Goal: Use online tool/utility: Utilize a website feature to perform a specific function

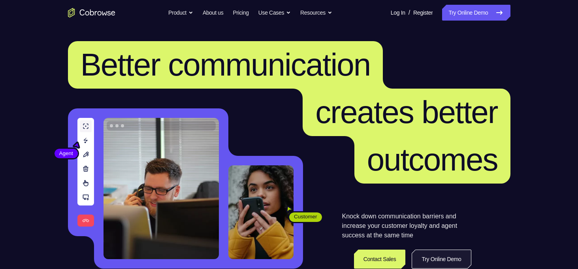
click at [444, 254] on link "Try Online Demo" at bounding box center [441, 258] width 59 height 19
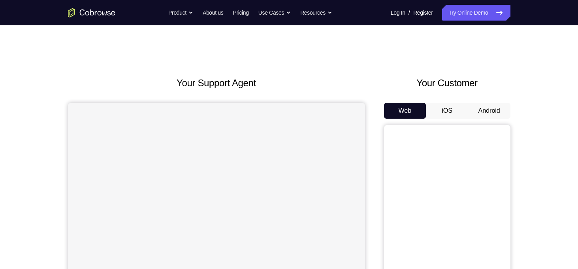
click at [477, 105] on button "Android" at bounding box center [489, 111] width 42 height 16
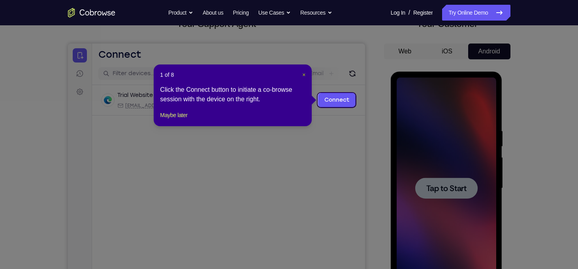
click at [303, 75] on span "×" at bounding box center [303, 74] width 3 height 6
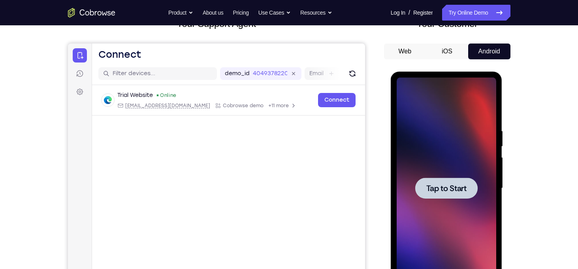
click at [444, 186] on span "Tap to Start" at bounding box center [446, 188] width 40 height 8
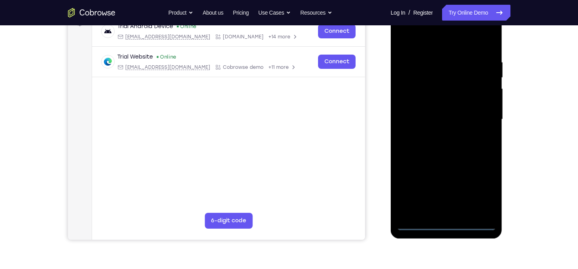
scroll to position [129, 0]
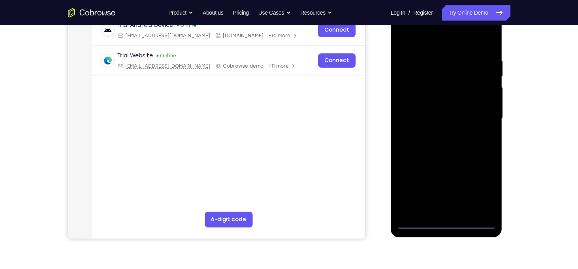
click at [445, 224] on div at bounding box center [447, 118] width 100 height 221
click at [480, 193] on div at bounding box center [447, 118] width 100 height 221
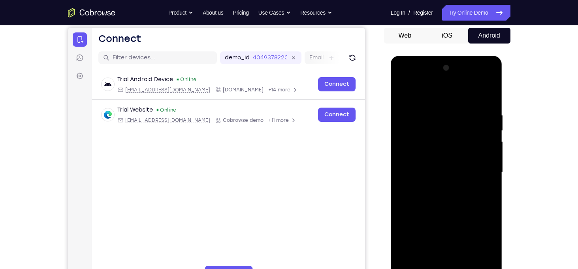
scroll to position [75, 0]
click at [404, 80] on div at bounding box center [447, 171] width 100 height 221
click at [428, 128] on div at bounding box center [447, 171] width 100 height 221
click at [526, 102] on div "Your Support Agent Your Customer Web iOS Android Next Steps We’d be happy to gi…" at bounding box center [289, 210] width 506 height 521
click at [470, 136] on div at bounding box center [447, 171] width 100 height 221
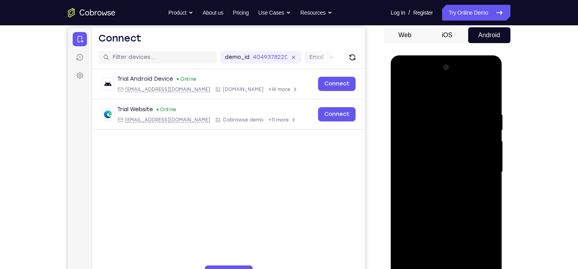
click at [480, 169] on div at bounding box center [447, 171] width 100 height 221
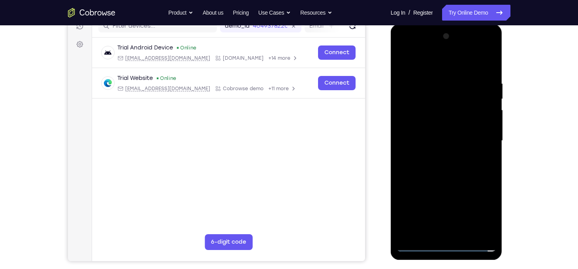
scroll to position [107, 0]
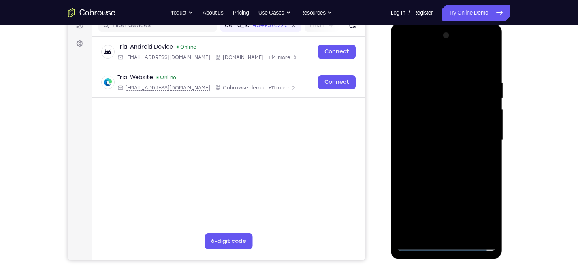
click at [404, 50] on div at bounding box center [447, 139] width 100 height 221
click at [413, 118] on div at bounding box center [447, 139] width 100 height 221
click at [428, 139] on div at bounding box center [447, 139] width 100 height 221
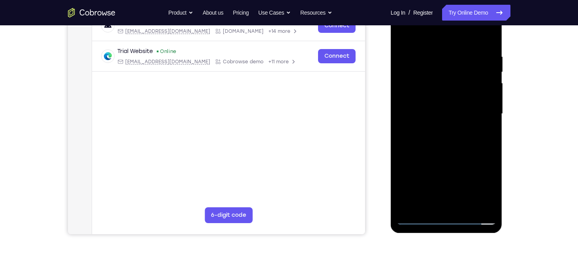
scroll to position [133, 0]
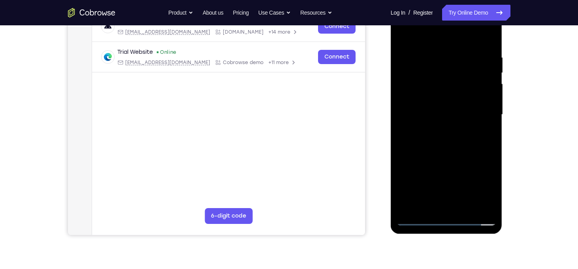
click at [436, 108] on div at bounding box center [447, 114] width 100 height 221
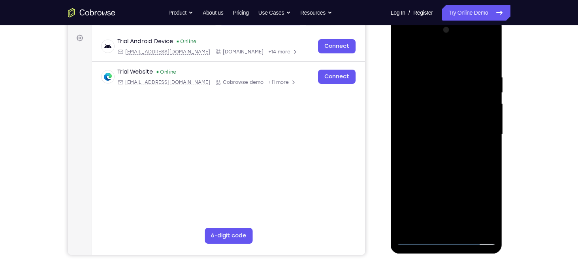
scroll to position [112, 0]
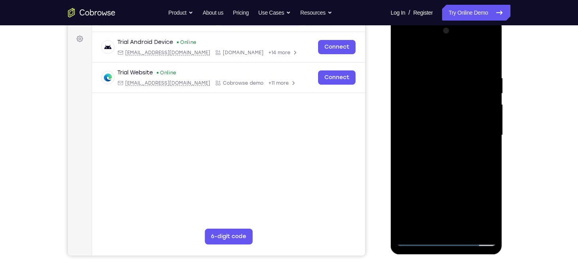
click at [440, 145] on div at bounding box center [447, 134] width 100 height 221
click at [444, 155] on div at bounding box center [447, 134] width 100 height 221
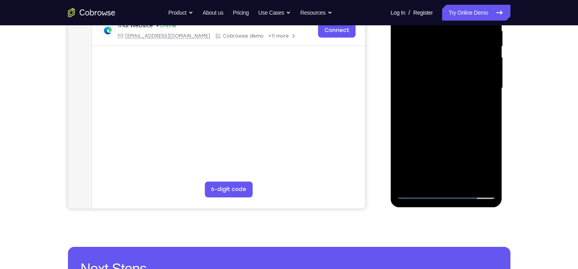
scroll to position [160, 0]
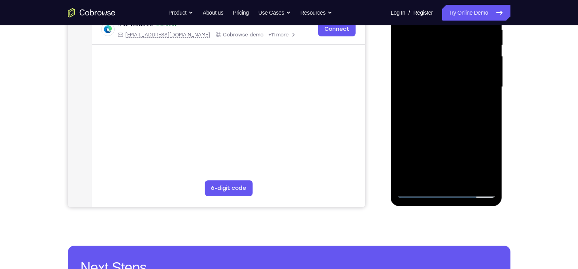
click at [419, 192] on div at bounding box center [447, 86] width 100 height 221
click at [443, 136] on div at bounding box center [447, 86] width 100 height 221
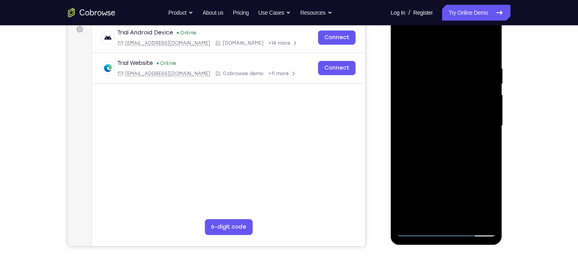
scroll to position [121, 0]
click at [425, 84] on div at bounding box center [447, 125] width 100 height 221
click at [436, 101] on div at bounding box center [447, 125] width 100 height 221
click at [444, 177] on div at bounding box center [447, 125] width 100 height 221
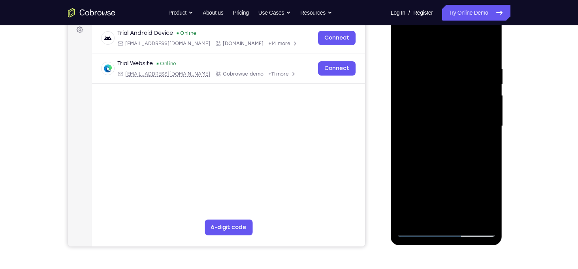
scroll to position [121, 0]
click at [443, 223] on div at bounding box center [447, 126] width 100 height 221
click at [479, 149] on div at bounding box center [447, 126] width 100 height 221
click at [407, 122] on div at bounding box center [447, 126] width 100 height 221
click at [423, 108] on div at bounding box center [447, 126] width 100 height 221
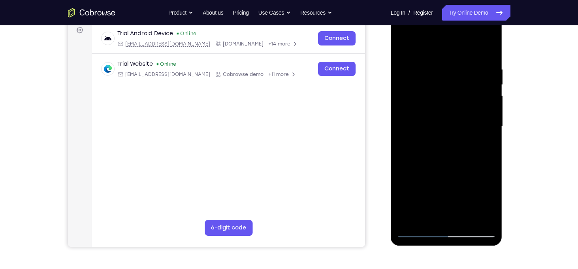
click at [418, 112] on div at bounding box center [447, 126] width 100 height 221
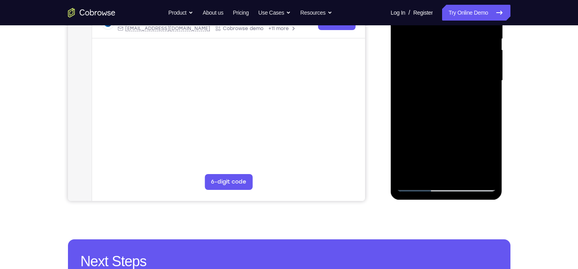
click at [419, 182] on div at bounding box center [447, 80] width 100 height 221
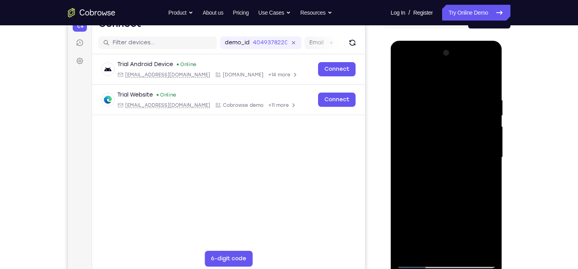
scroll to position [86, 0]
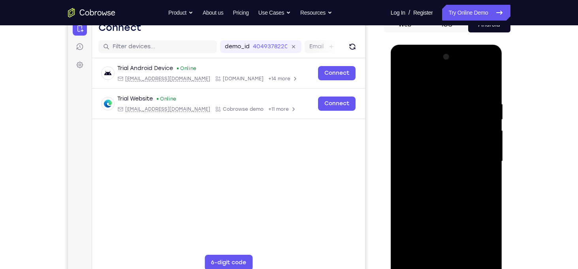
click at [492, 252] on div at bounding box center [447, 161] width 100 height 221
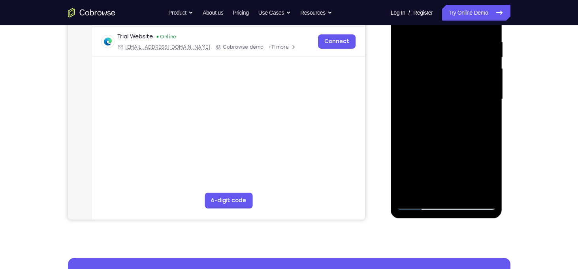
scroll to position [148, 0]
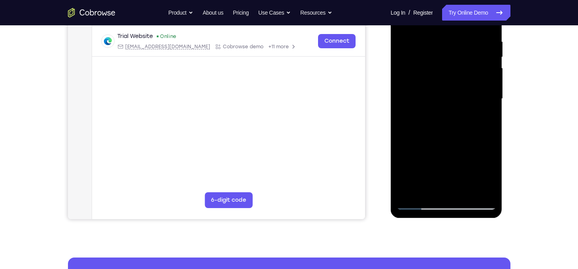
click at [418, 202] on div at bounding box center [447, 98] width 100 height 221
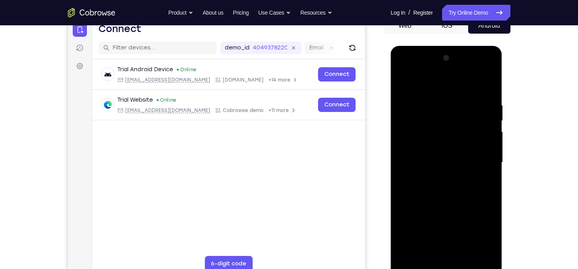
scroll to position [83, 0]
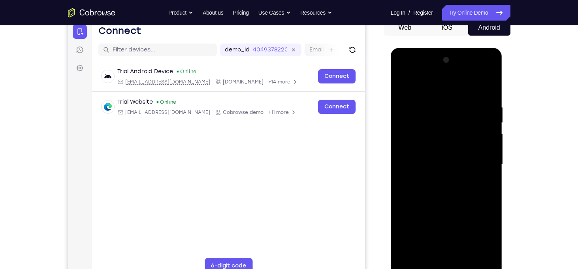
click at [404, 76] on div at bounding box center [447, 164] width 100 height 221
click at [424, 126] on div at bounding box center [447, 164] width 100 height 221
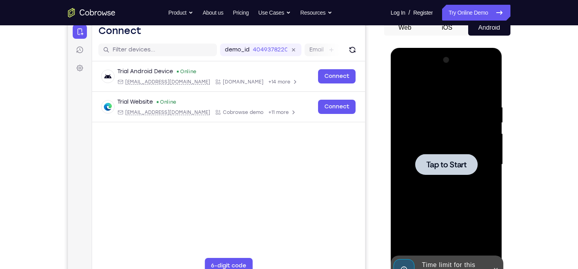
click at [441, 157] on div at bounding box center [446, 164] width 62 height 21
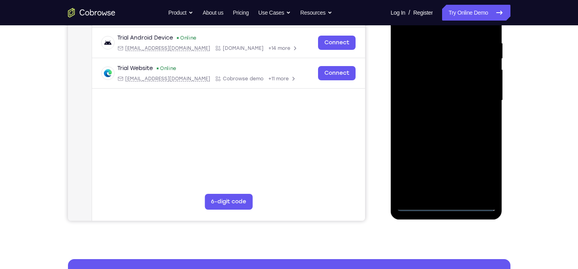
scroll to position [145, 0]
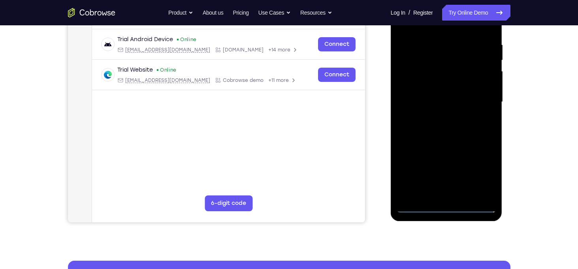
click at [447, 207] on div at bounding box center [447, 101] width 100 height 221
click at [480, 173] on div at bounding box center [447, 101] width 100 height 221
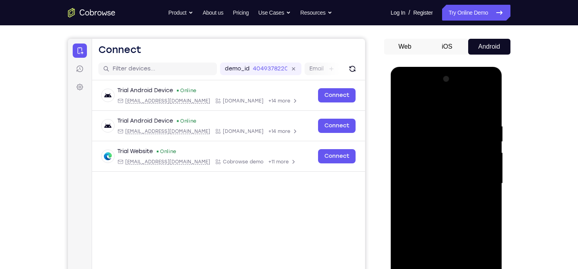
scroll to position [63, 0]
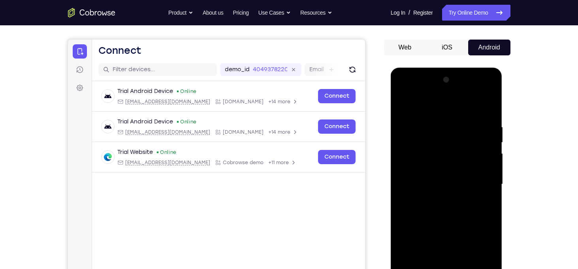
click at [405, 89] on div at bounding box center [447, 183] width 100 height 221
click at [477, 184] on div at bounding box center [447, 183] width 100 height 221
click at [462, 186] on div at bounding box center [447, 183] width 100 height 221
click at [437, 198] on div at bounding box center [447, 183] width 100 height 221
click at [422, 175] on div at bounding box center [447, 183] width 100 height 221
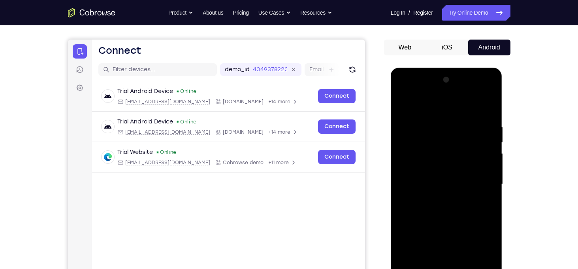
click at [421, 166] on div at bounding box center [447, 183] width 100 height 221
click at [435, 196] on div at bounding box center [447, 183] width 100 height 221
click at [421, 143] on div at bounding box center [447, 183] width 100 height 221
click at [439, 162] on div at bounding box center [447, 183] width 100 height 221
click at [425, 148] on div at bounding box center [447, 183] width 100 height 221
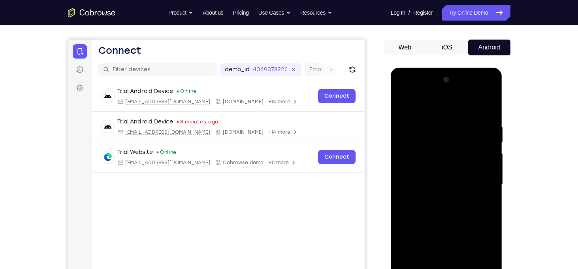
click at [424, 168] on div at bounding box center [447, 183] width 100 height 221
click at [443, 205] on div at bounding box center [447, 183] width 100 height 221
click at [402, 105] on div at bounding box center [447, 183] width 100 height 221
click at [449, 165] on div at bounding box center [447, 183] width 100 height 221
click at [436, 150] on div at bounding box center [447, 183] width 100 height 221
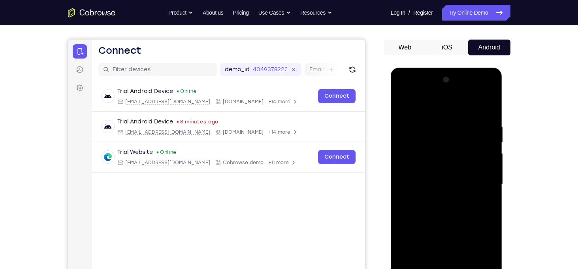
click at [427, 153] on div at bounding box center [447, 183] width 100 height 221
click at [432, 169] on div at bounding box center [447, 183] width 100 height 221
click at [440, 208] on div at bounding box center [447, 183] width 100 height 221
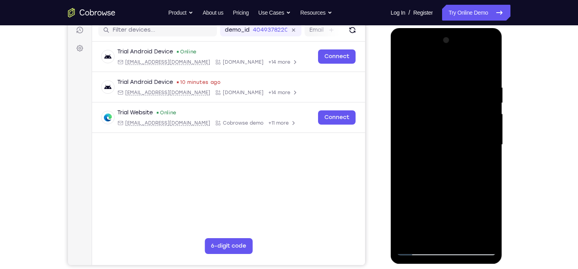
scroll to position [93, 0]
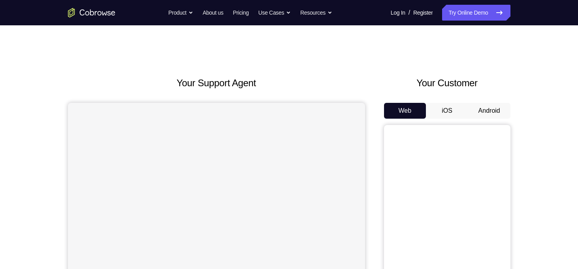
click at [484, 110] on button "Android" at bounding box center [489, 111] width 42 height 16
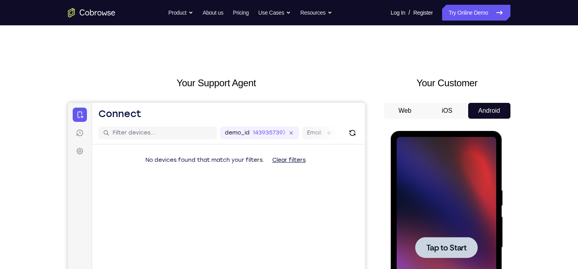
scroll to position [91, 0]
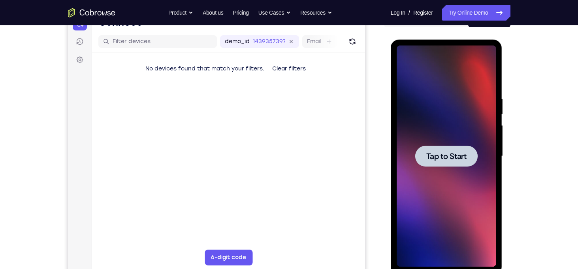
click at [431, 152] on span "Tap to Start" at bounding box center [446, 156] width 40 height 8
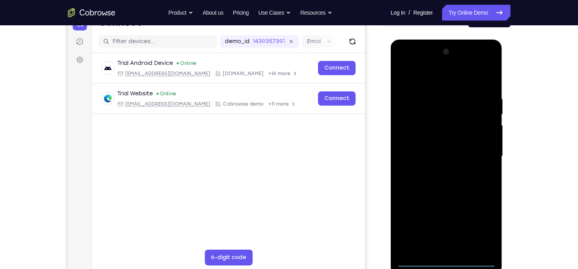
click at [446, 261] on div at bounding box center [447, 155] width 100 height 221
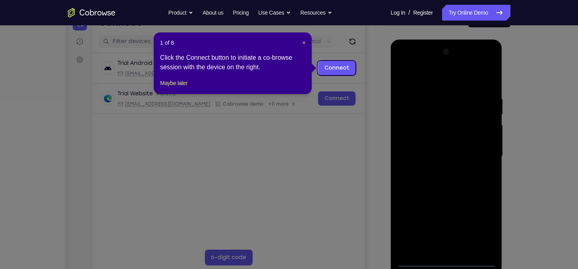
click at [430, 181] on icon at bounding box center [292, 134] width 584 height 269
click at [304, 42] on span "×" at bounding box center [303, 42] width 3 height 6
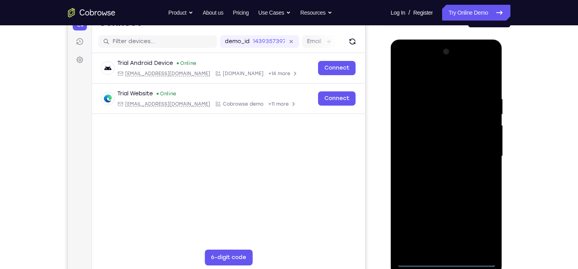
click at [454, 245] on div at bounding box center [447, 155] width 100 height 221
click at [394, 30] on div "Web iOS Android" at bounding box center [447, 143] width 126 height 265
click at [486, 66] on div at bounding box center [447, 155] width 100 height 221
click at [446, 128] on div at bounding box center [447, 155] width 100 height 221
click at [447, 263] on div at bounding box center [447, 155] width 100 height 221
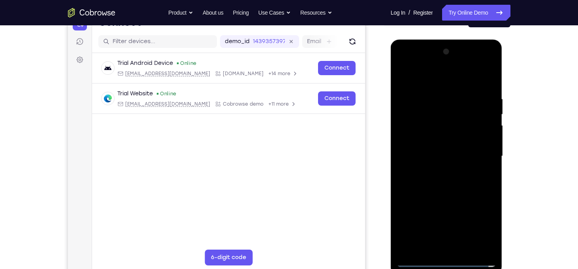
click at [483, 228] on div at bounding box center [447, 155] width 100 height 221
click at [409, 63] on div at bounding box center [447, 155] width 100 height 221
click at [474, 156] on div at bounding box center [447, 155] width 100 height 221
click at [436, 171] on div at bounding box center [447, 155] width 100 height 221
click at [421, 145] on div at bounding box center [447, 155] width 100 height 221
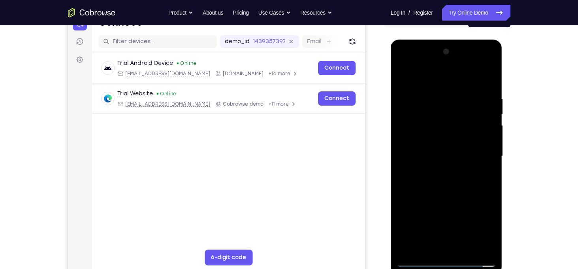
click at [433, 201] on div at bounding box center [447, 155] width 100 height 221
click at [406, 125] on div at bounding box center [447, 155] width 100 height 221
click at [442, 143] on div at bounding box center [447, 155] width 100 height 221
click at [470, 156] on div at bounding box center [447, 155] width 100 height 221
click at [457, 179] on div at bounding box center [447, 155] width 100 height 221
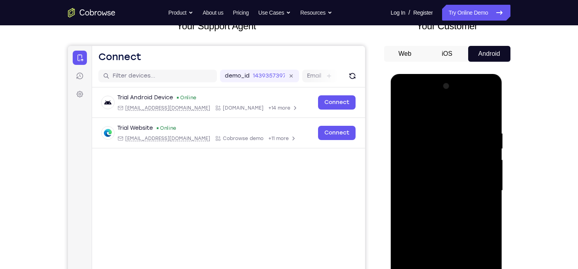
scroll to position [55, 0]
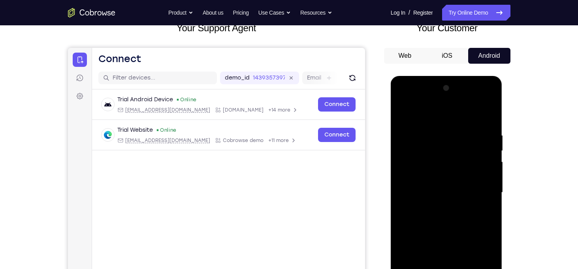
click at [450, 198] on div at bounding box center [447, 192] width 100 height 221
click at [425, 155] on div at bounding box center [447, 192] width 100 height 221
click at [441, 169] on div at bounding box center [447, 192] width 100 height 221
click at [439, 167] on div at bounding box center [447, 192] width 100 height 221
click at [445, 169] on div at bounding box center [447, 192] width 100 height 221
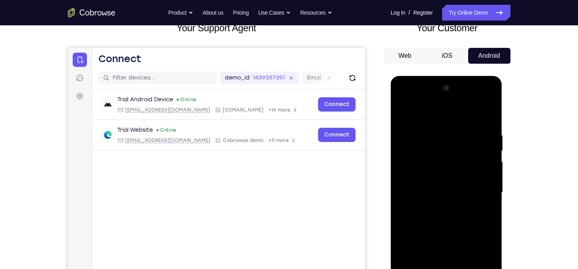
click at [485, 165] on div at bounding box center [447, 192] width 100 height 221
click at [420, 153] on div at bounding box center [447, 192] width 100 height 221
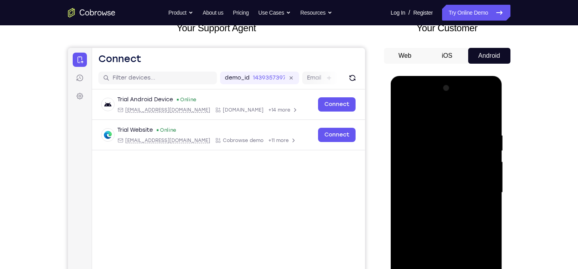
click at [420, 153] on div at bounding box center [447, 192] width 100 height 221
click at [444, 172] on div at bounding box center [447, 192] width 100 height 221
click at [470, 152] on div at bounding box center [447, 192] width 100 height 221
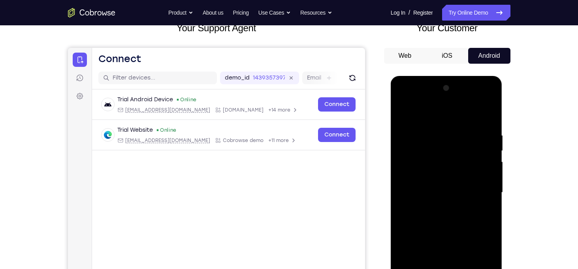
click at [423, 154] on div at bounding box center [447, 192] width 100 height 221
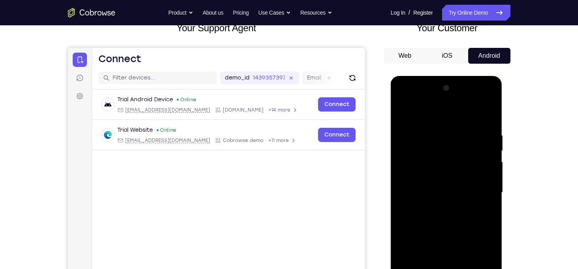
click at [423, 154] on div at bounding box center [447, 192] width 100 height 221
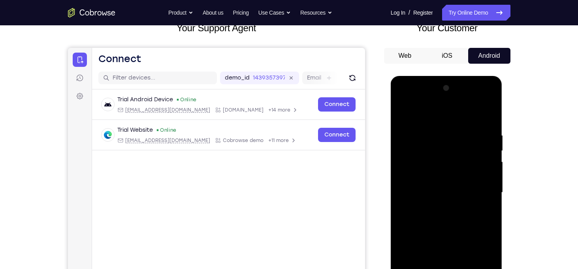
click at [423, 154] on div at bounding box center [447, 192] width 100 height 221
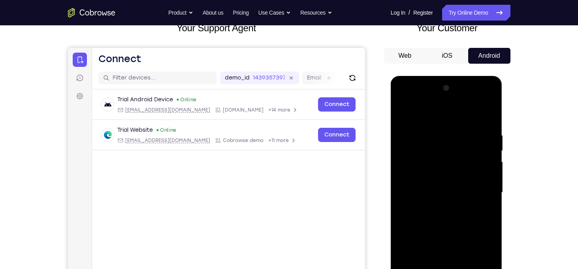
click at [423, 154] on div at bounding box center [447, 192] width 100 height 221
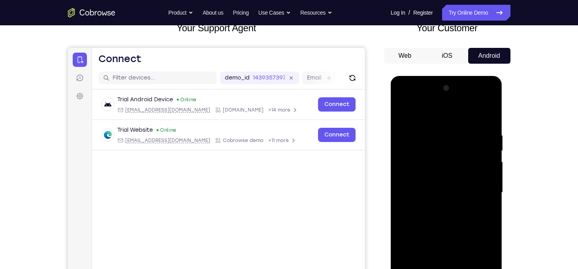
click at [421, 153] on div at bounding box center [447, 192] width 100 height 221
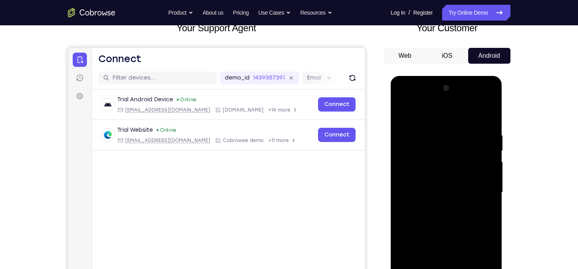
click at [421, 153] on div at bounding box center [447, 192] width 100 height 221
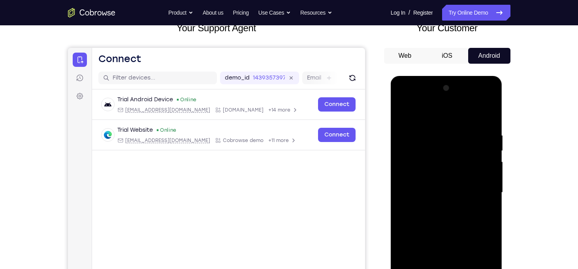
click at [421, 153] on div at bounding box center [447, 192] width 100 height 221
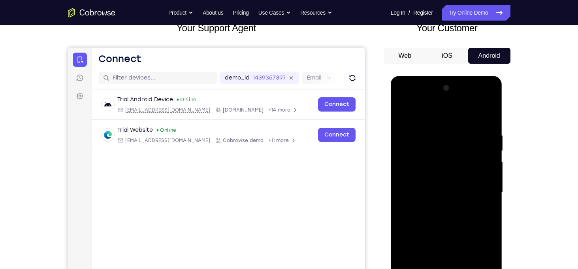
click at [421, 153] on div at bounding box center [447, 192] width 100 height 221
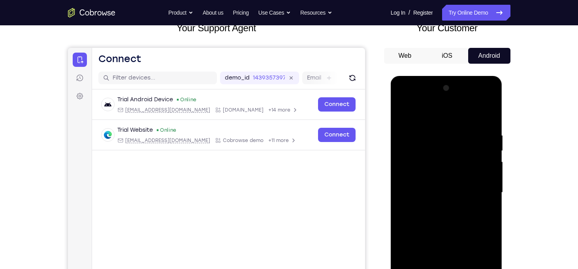
click at [421, 153] on div at bounding box center [447, 192] width 100 height 221
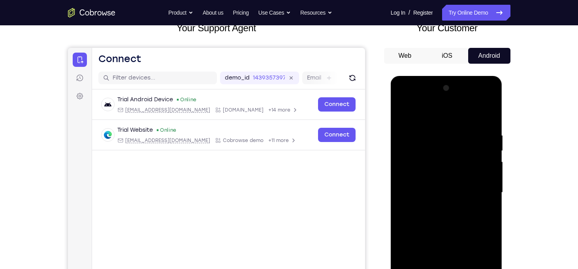
click at [421, 153] on div at bounding box center [447, 192] width 100 height 221
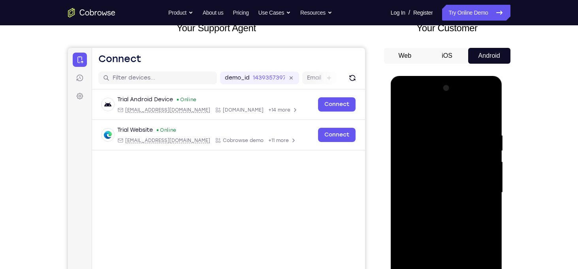
click at [421, 153] on div at bounding box center [447, 192] width 100 height 221
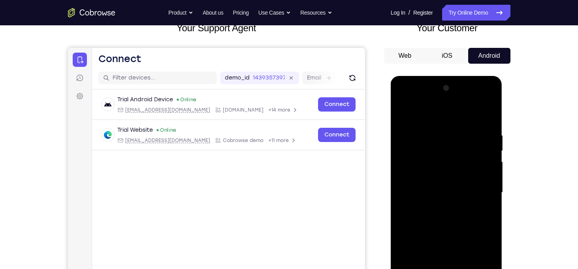
click at [421, 153] on div at bounding box center [447, 192] width 100 height 221
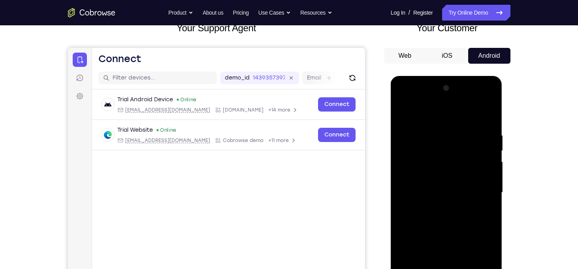
click at [421, 153] on div at bounding box center [447, 192] width 100 height 221
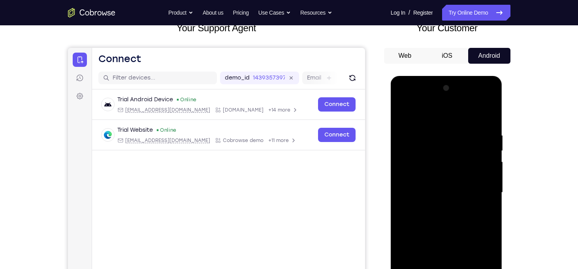
click at [421, 153] on div at bounding box center [447, 192] width 100 height 221
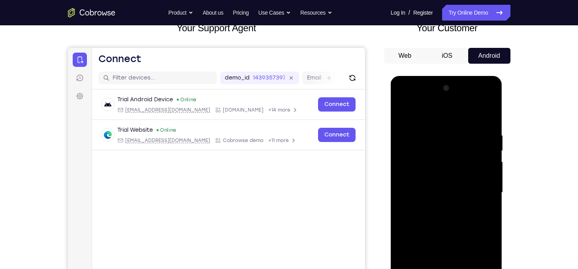
click at [421, 153] on div at bounding box center [447, 192] width 100 height 221
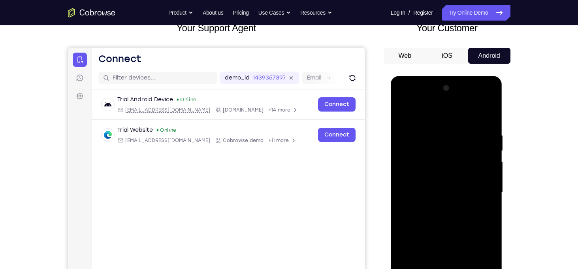
click at [421, 153] on div at bounding box center [447, 192] width 100 height 221
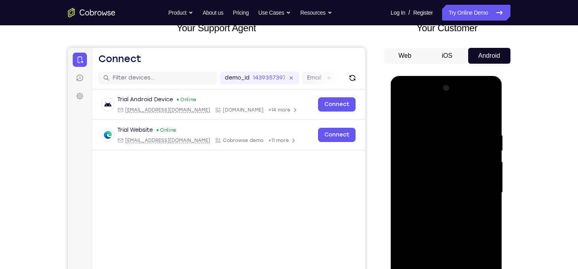
click at [421, 153] on div at bounding box center [447, 192] width 100 height 221
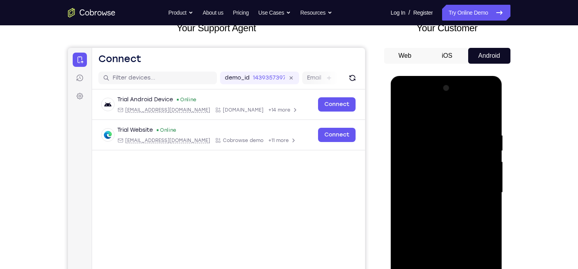
click at [421, 153] on div at bounding box center [447, 192] width 100 height 221
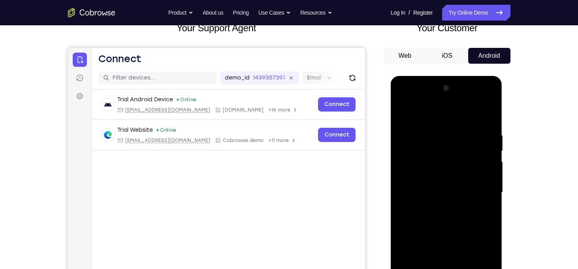
click at [421, 153] on div at bounding box center [447, 192] width 100 height 221
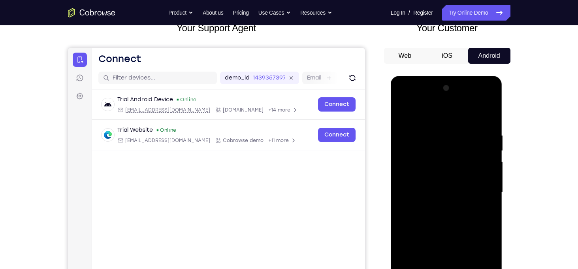
click at [421, 153] on div at bounding box center [447, 192] width 100 height 221
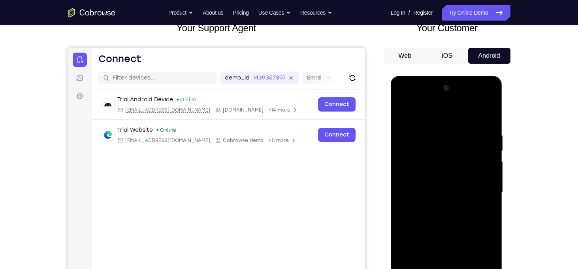
click at [421, 153] on div at bounding box center [447, 192] width 100 height 221
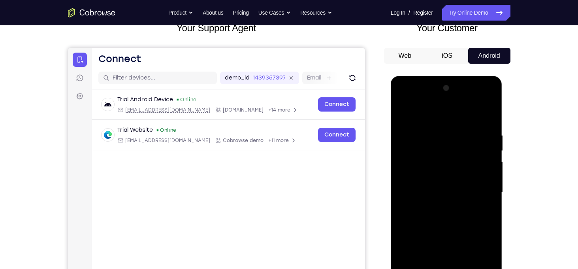
click at [421, 153] on div at bounding box center [447, 192] width 100 height 221
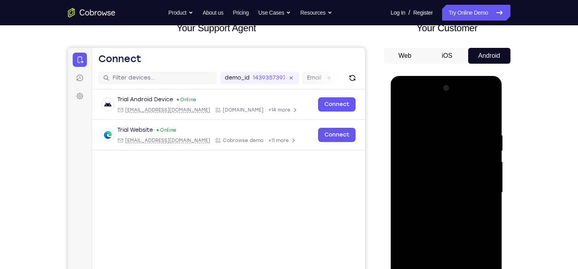
click at [421, 153] on div at bounding box center [447, 192] width 100 height 221
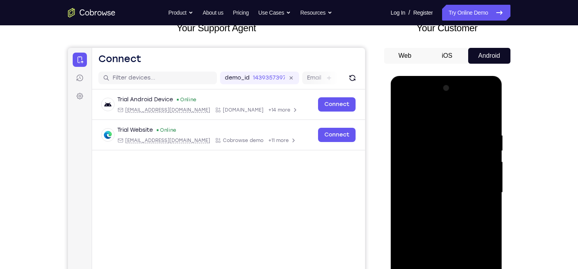
click at [421, 153] on div at bounding box center [447, 192] width 100 height 221
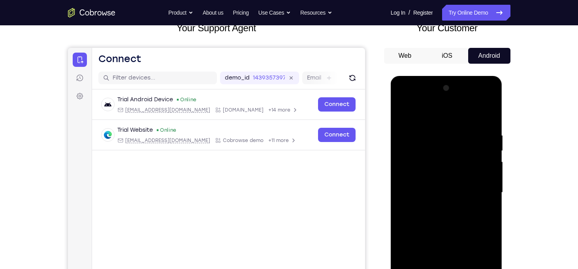
click at [421, 153] on div at bounding box center [447, 192] width 100 height 221
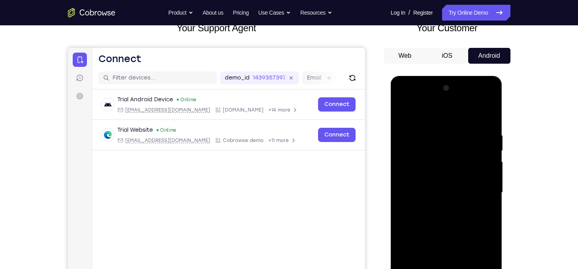
click at [421, 153] on div at bounding box center [447, 192] width 100 height 221
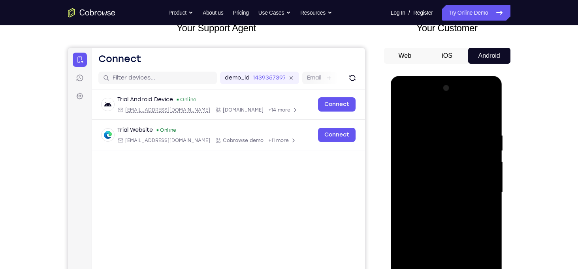
click at [421, 153] on div at bounding box center [447, 192] width 100 height 221
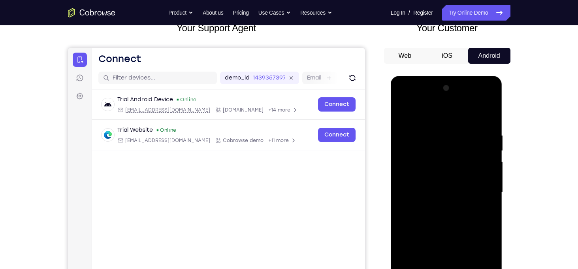
click at [421, 153] on div at bounding box center [447, 192] width 100 height 221
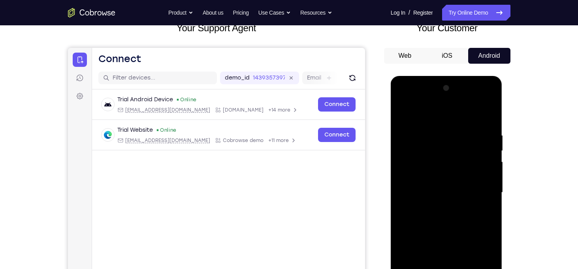
click at [421, 153] on div at bounding box center [447, 192] width 100 height 221
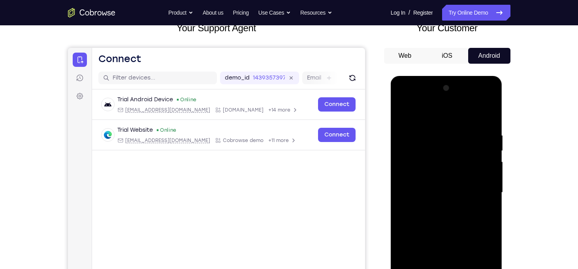
click at [421, 153] on div at bounding box center [447, 192] width 100 height 221
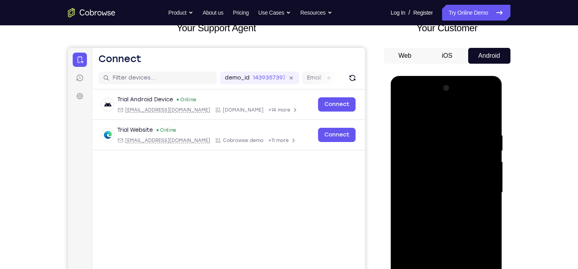
click at [421, 153] on div at bounding box center [447, 192] width 100 height 221
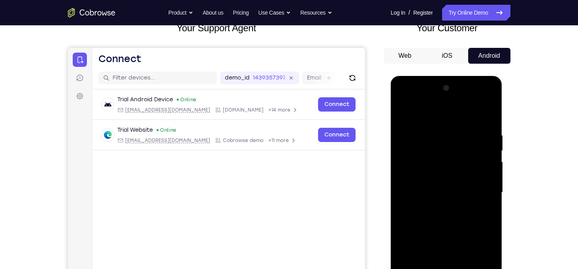
click at [421, 153] on div at bounding box center [447, 192] width 100 height 221
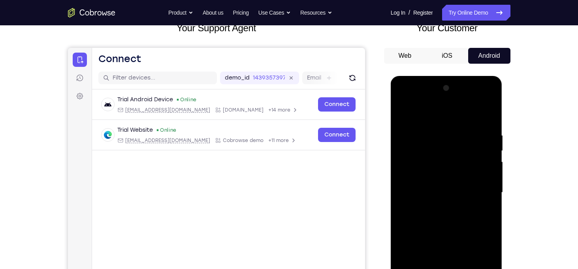
click at [421, 153] on div at bounding box center [447, 192] width 100 height 221
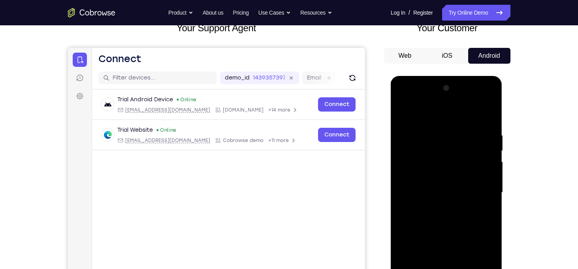
click at [421, 153] on div at bounding box center [447, 192] width 100 height 221
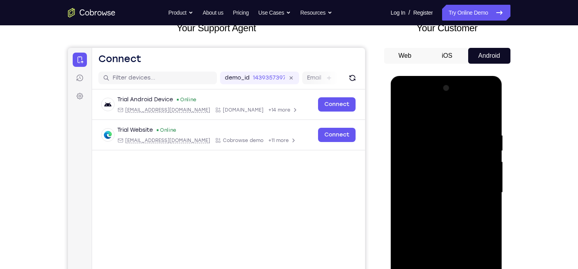
click at [421, 153] on div at bounding box center [447, 192] width 100 height 221
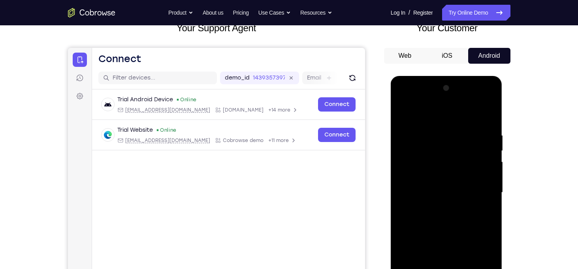
click at [421, 153] on div at bounding box center [447, 192] width 100 height 221
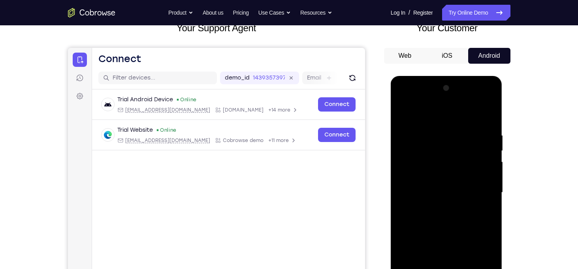
click at [421, 153] on div at bounding box center [447, 192] width 100 height 221
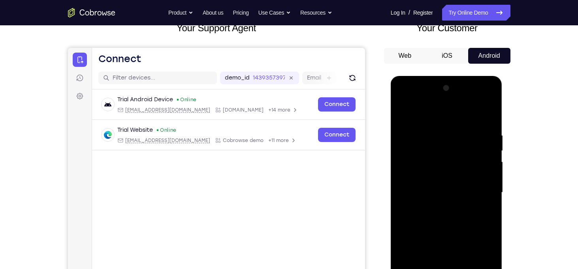
click at [421, 153] on div at bounding box center [447, 192] width 100 height 221
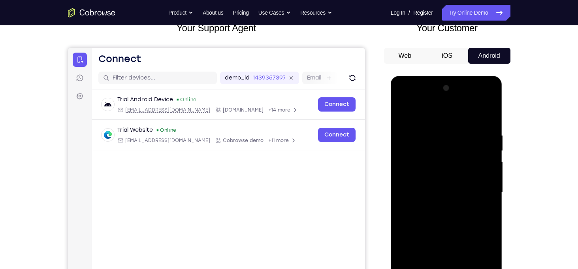
click at [421, 153] on div at bounding box center [447, 192] width 100 height 221
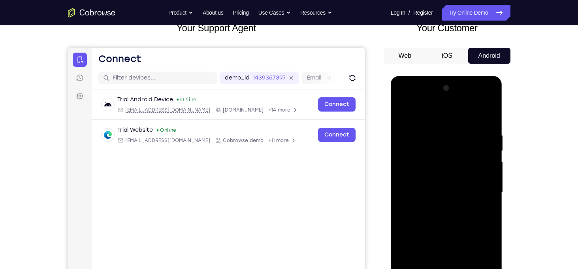
click at [421, 153] on div at bounding box center [447, 192] width 100 height 221
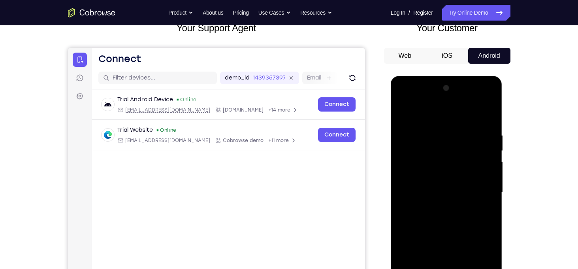
click at [421, 153] on div at bounding box center [447, 192] width 100 height 221
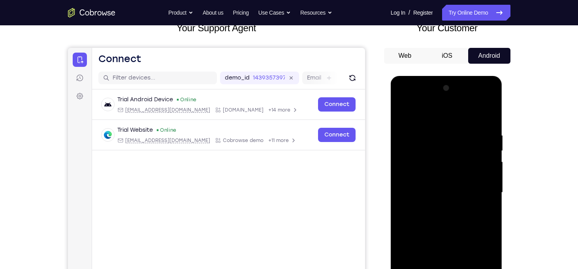
click at [421, 153] on div at bounding box center [447, 192] width 100 height 221
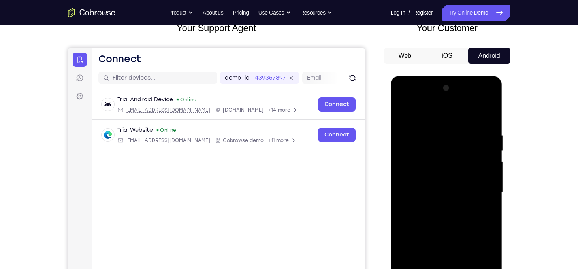
click at [421, 153] on div at bounding box center [447, 192] width 100 height 221
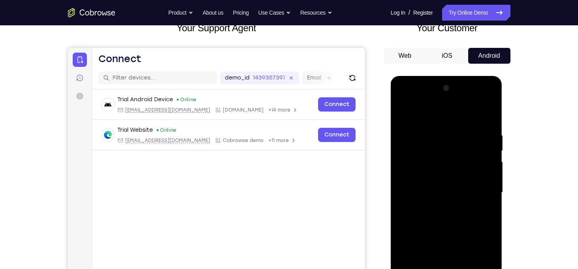
click at [421, 153] on div at bounding box center [447, 192] width 100 height 221
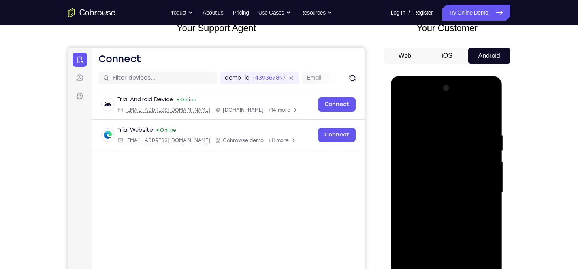
click at [421, 153] on div at bounding box center [447, 192] width 100 height 221
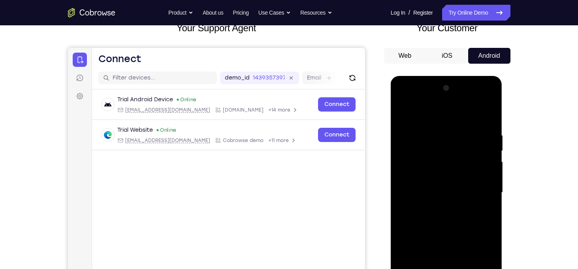
click at [421, 153] on div at bounding box center [447, 192] width 100 height 221
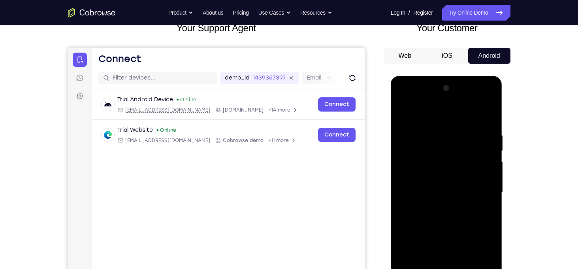
click at [421, 153] on div at bounding box center [447, 192] width 100 height 221
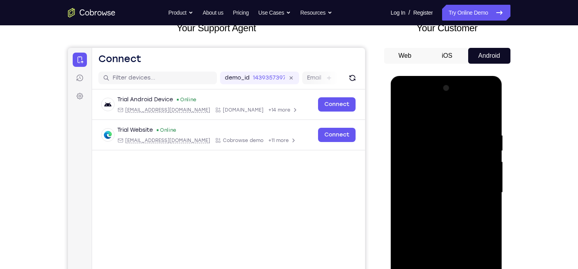
click at [421, 153] on div at bounding box center [447, 192] width 100 height 221
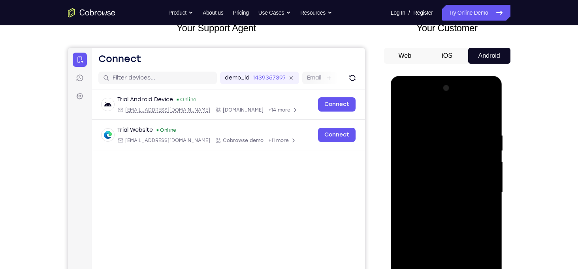
click at [421, 153] on div at bounding box center [447, 192] width 100 height 221
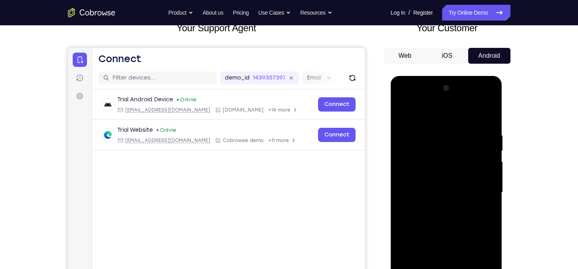
click at [421, 153] on div at bounding box center [447, 192] width 100 height 221
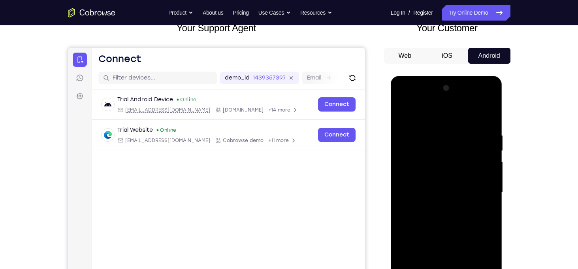
click at [421, 153] on div at bounding box center [447, 192] width 100 height 221
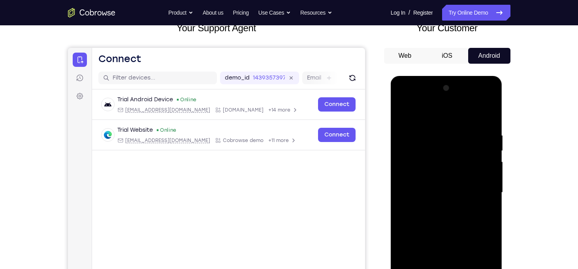
click at [421, 153] on div at bounding box center [447, 192] width 100 height 221
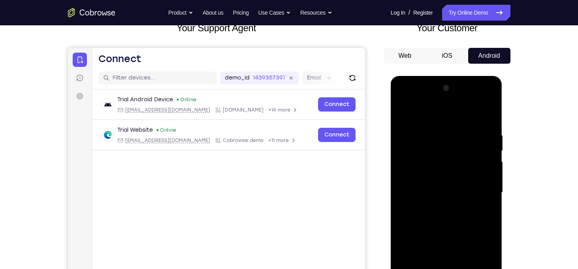
click at [421, 153] on div at bounding box center [447, 192] width 100 height 221
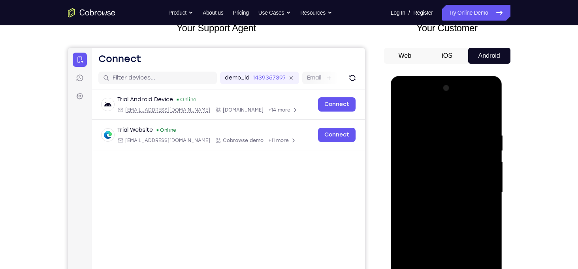
click at [421, 153] on div at bounding box center [447, 192] width 100 height 221
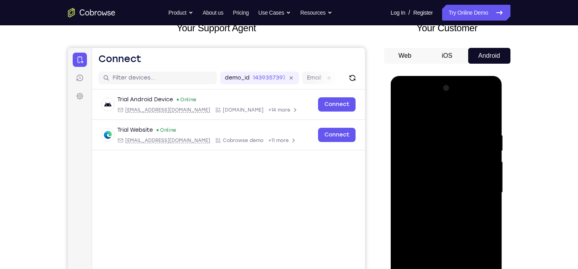
click at [421, 153] on div at bounding box center [447, 192] width 100 height 221
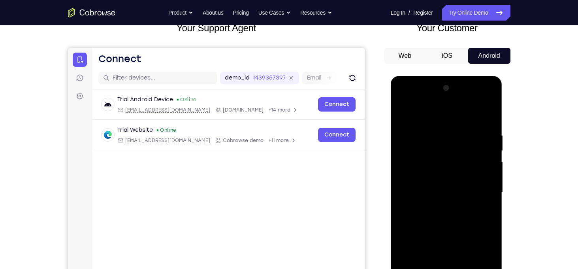
click at [421, 153] on div at bounding box center [447, 192] width 100 height 221
click at [471, 232] on div at bounding box center [447, 192] width 100 height 221
click at [467, 233] on div at bounding box center [447, 192] width 100 height 221
click at [432, 164] on div at bounding box center [447, 192] width 100 height 221
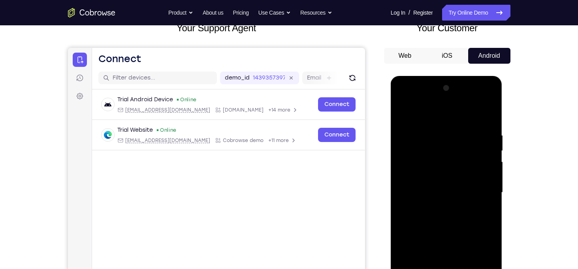
click at [467, 231] on div at bounding box center [447, 192] width 100 height 221
click at [449, 182] on div at bounding box center [447, 192] width 100 height 221
click at [436, 167] on div at bounding box center [447, 192] width 100 height 221
click at [430, 162] on div at bounding box center [447, 192] width 100 height 221
click at [449, 134] on div at bounding box center [447, 192] width 100 height 221
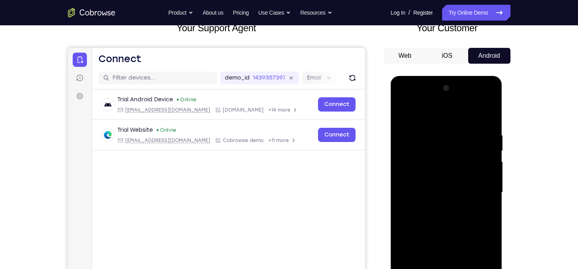
click at [471, 152] on div at bounding box center [447, 192] width 100 height 221
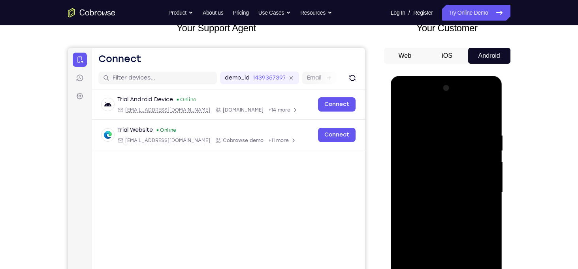
click at [471, 152] on div at bounding box center [447, 192] width 100 height 221
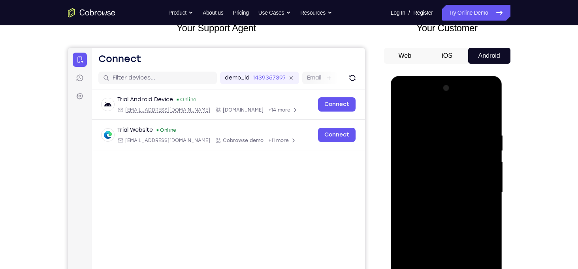
click at [471, 152] on div at bounding box center [447, 192] width 100 height 221
click at [422, 151] on div at bounding box center [447, 192] width 100 height 221
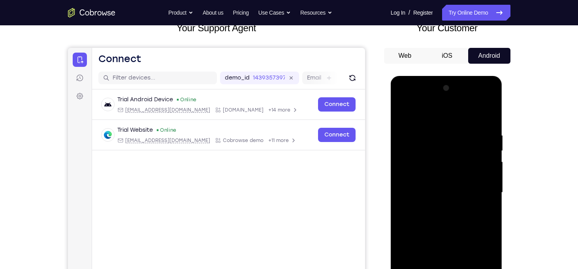
click at [422, 151] on div at bounding box center [447, 192] width 100 height 221
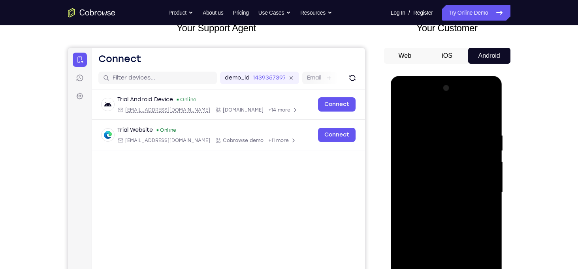
click at [422, 151] on div at bounding box center [447, 192] width 100 height 221
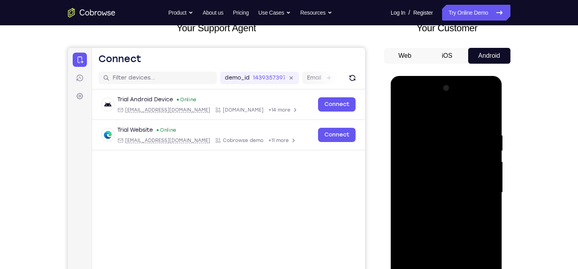
click at [422, 151] on div at bounding box center [447, 192] width 100 height 221
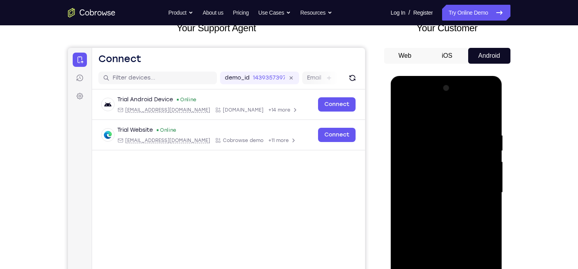
click at [422, 151] on div at bounding box center [447, 192] width 100 height 221
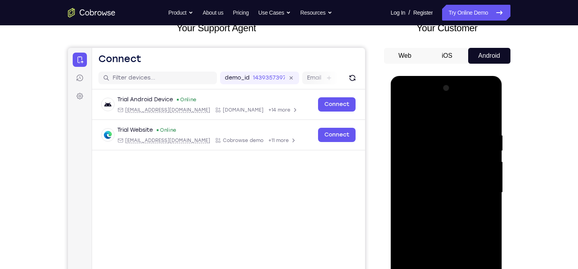
click at [422, 151] on div at bounding box center [447, 192] width 100 height 221
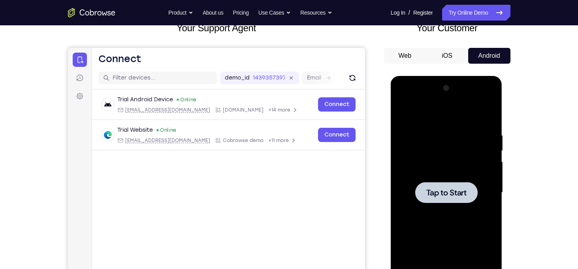
click at [422, 76] on div "Tap to Start" at bounding box center [447, 76] width 112 height 0
click at [422, 151] on div at bounding box center [447, 192] width 100 height 221
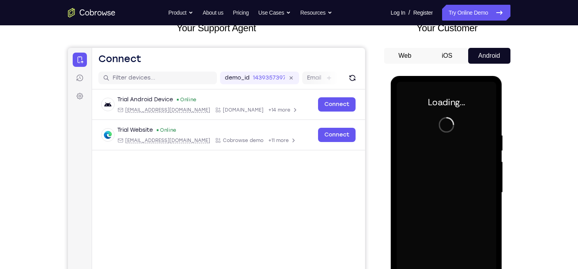
click at [422, 151] on div at bounding box center [447, 192] width 100 height 221
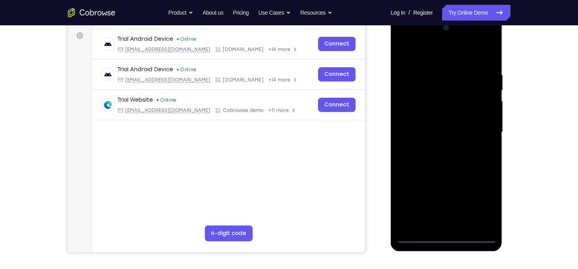
scroll to position [115, 0]
click at [447, 237] on div at bounding box center [447, 131] width 100 height 221
click at [479, 201] on div at bounding box center [447, 131] width 100 height 221
click at [418, 38] on div at bounding box center [447, 131] width 100 height 221
click at [479, 125] on div at bounding box center [447, 131] width 100 height 221
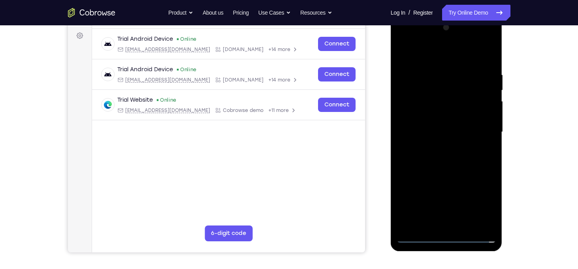
click at [440, 147] on div at bounding box center [447, 131] width 100 height 221
click at [433, 126] on div at bounding box center [447, 131] width 100 height 221
click at [430, 118] on div at bounding box center [447, 131] width 100 height 221
click at [437, 129] on div at bounding box center [447, 131] width 100 height 221
click at [447, 153] on div at bounding box center [447, 131] width 100 height 221
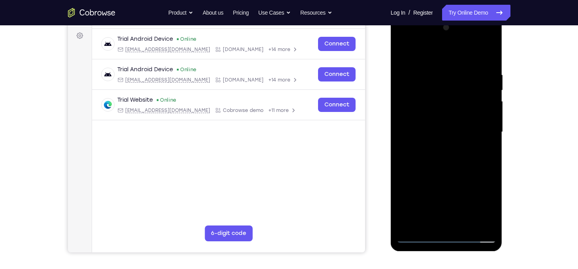
click at [429, 138] on div at bounding box center [447, 131] width 100 height 221
click at [418, 93] on div at bounding box center [447, 131] width 100 height 221
click at [426, 109] on div at bounding box center [447, 131] width 100 height 221
click at [434, 92] on div at bounding box center [447, 131] width 100 height 221
click at [436, 94] on div at bounding box center [447, 131] width 100 height 221
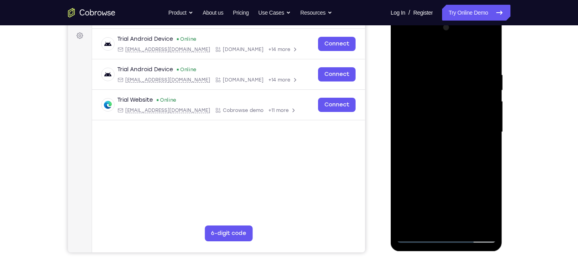
click at [449, 110] on div at bounding box center [447, 131] width 100 height 221
click at [440, 109] on div at bounding box center [447, 131] width 100 height 221
click at [483, 54] on div at bounding box center [447, 131] width 100 height 221
drag, startPoint x: 405, startPoint y: 103, endPoint x: 487, endPoint y: 104, distance: 81.8
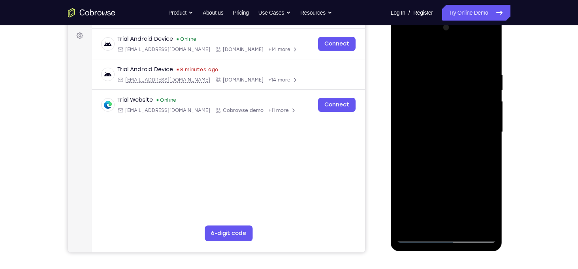
click at [487, 104] on div at bounding box center [447, 131] width 100 height 221
click at [455, 103] on div at bounding box center [447, 131] width 100 height 221
click at [421, 93] on div at bounding box center [447, 131] width 100 height 221
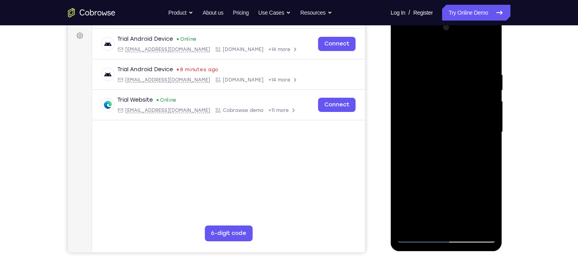
click at [421, 93] on div at bounding box center [447, 131] width 100 height 221
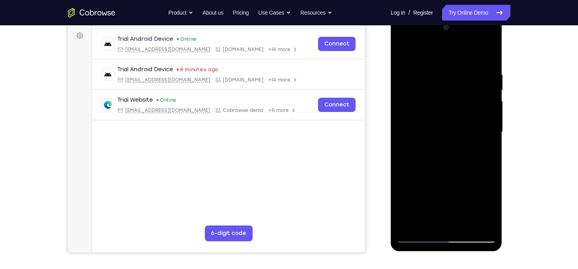
click at [421, 93] on div at bounding box center [447, 131] width 100 height 221
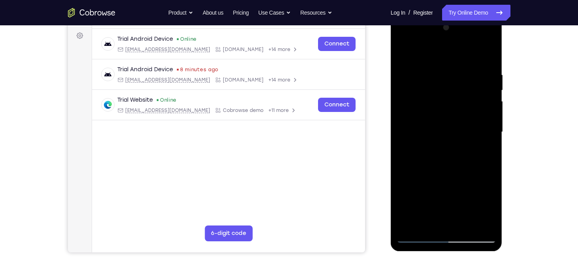
click at [421, 93] on div at bounding box center [447, 131] width 100 height 221
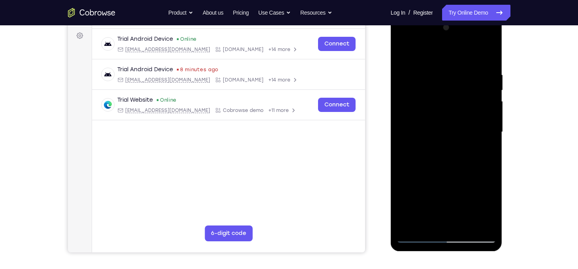
click at [421, 93] on div at bounding box center [447, 131] width 100 height 221
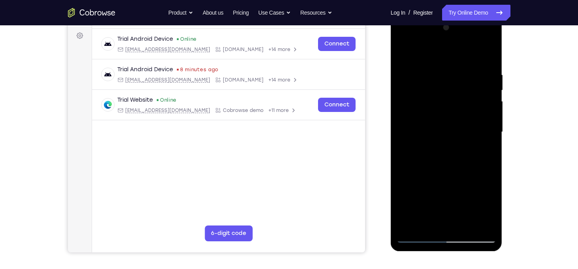
click at [421, 93] on div at bounding box center [447, 131] width 100 height 221
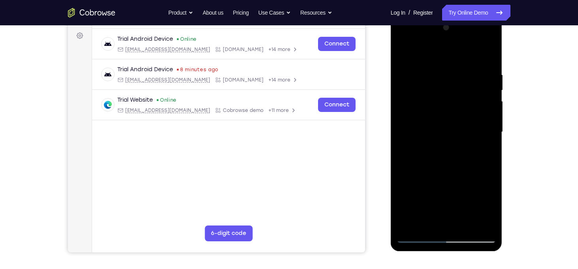
click at [421, 93] on div at bounding box center [447, 131] width 100 height 221
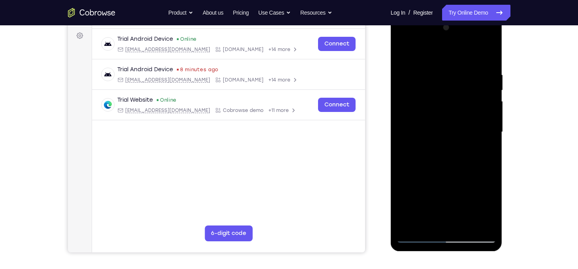
click at [421, 93] on div at bounding box center [447, 131] width 100 height 221
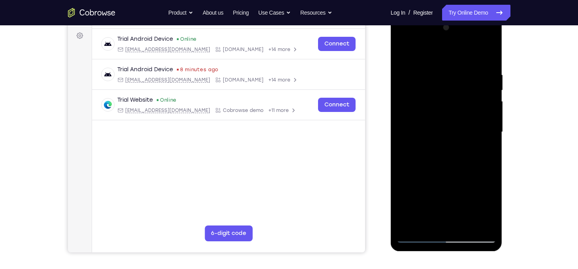
click at [421, 93] on div at bounding box center [447, 131] width 100 height 221
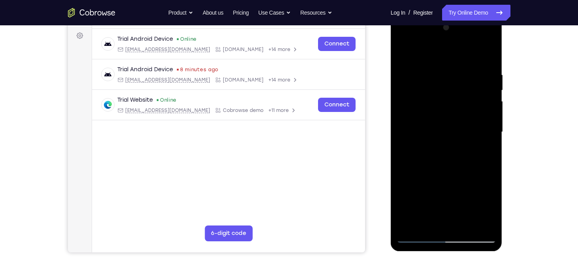
click at [421, 93] on div at bounding box center [447, 131] width 100 height 221
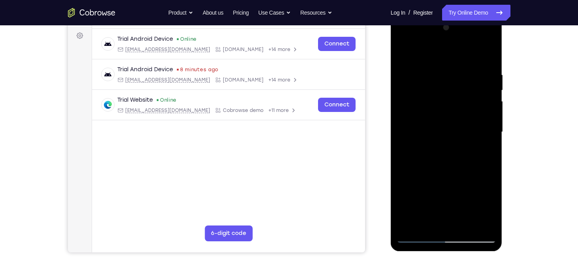
click at [421, 93] on div at bounding box center [447, 131] width 100 height 221
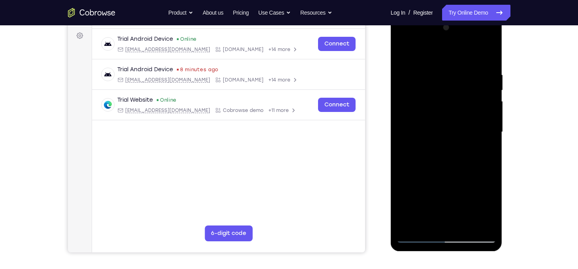
click at [421, 93] on div at bounding box center [447, 131] width 100 height 221
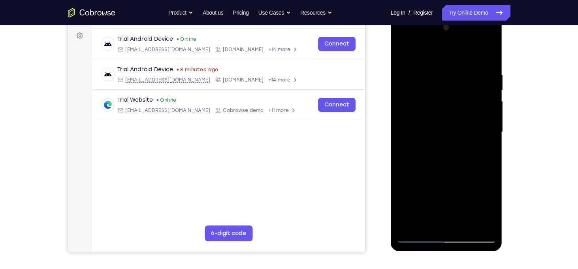
click at [421, 93] on div at bounding box center [447, 131] width 100 height 221
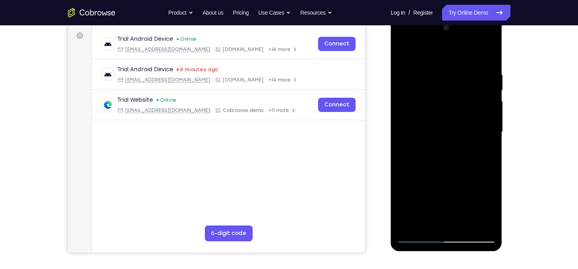
click at [421, 93] on div at bounding box center [447, 131] width 100 height 221
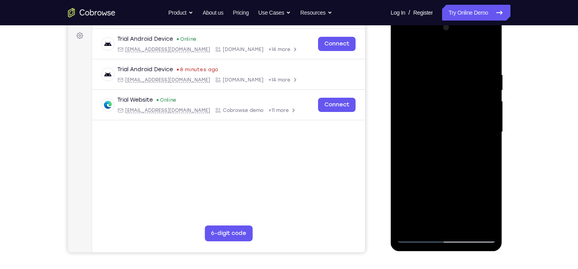
click at [421, 93] on div at bounding box center [447, 131] width 100 height 221
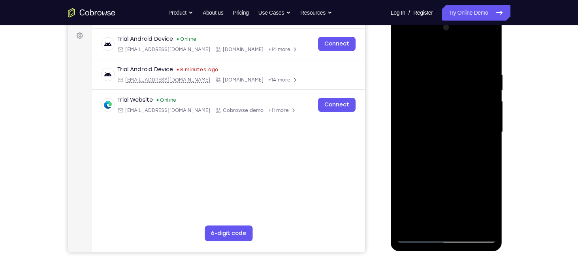
click at [421, 93] on div at bounding box center [447, 131] width 100 height 221
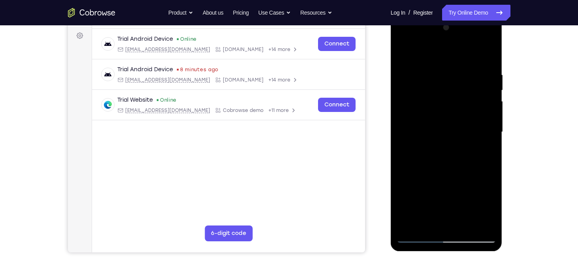
click at [421, 93] on div at bounding box center [447, 131] width 100 height 221
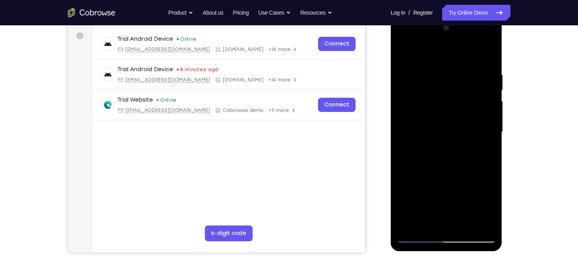
click at [421, 93] on div at bounding box center [447, 131] width 100 height 221
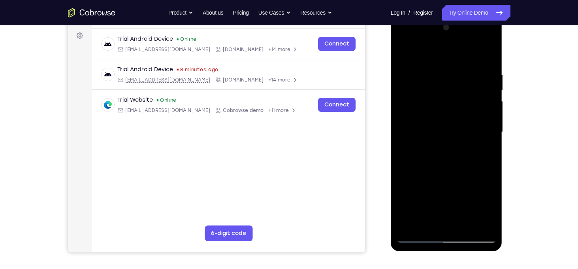
click at [421, 93] on div at bounding box center [447, 131] width 100 height 221
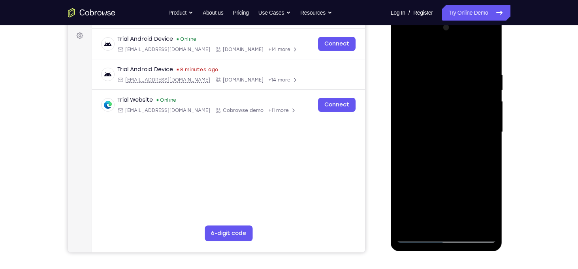
click at [421, 93] on div at bounding box center [447, 131] width 100 height 221
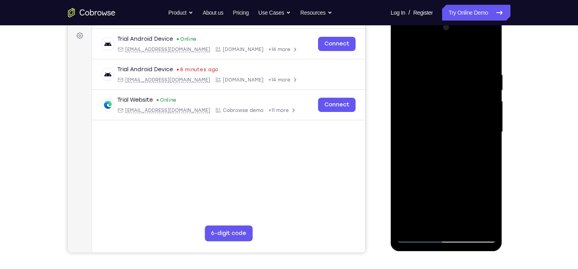
click at [421, 93] on div at bounding box center [447, 131] width 100 height 221
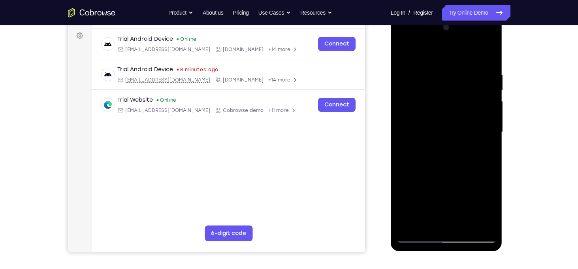
click at [421, 93] on div at bounding box center [447, 131] width 100 height 221
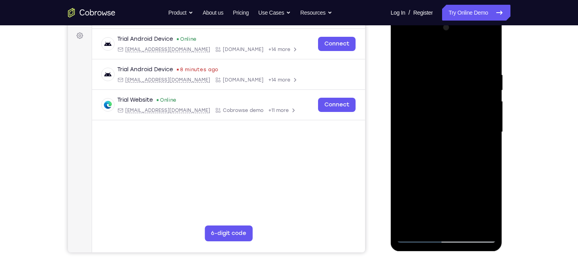
click at [421, 93] on div at bounding box center [447, 131] width 100 height 221
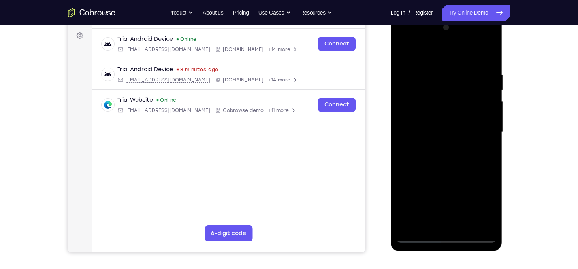
click at [421, 93] on div at bounding box center [447, 131] width 100 height 221
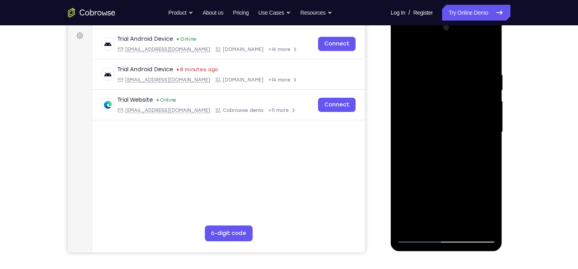
click at [421, 93] on div at bounding box center [447, 131] width 100 height 221
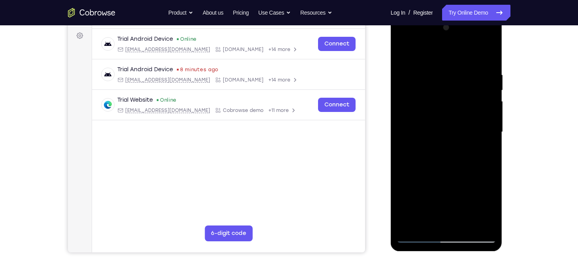
click at [421, 93] on div at bounding box center [447, 131] width 100 height 221
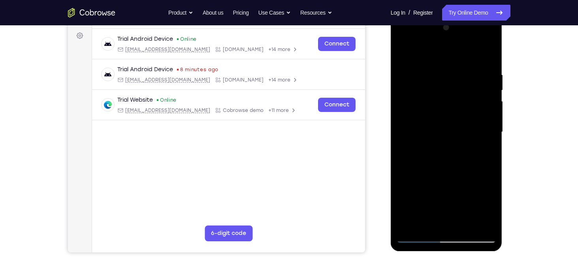
click at [421, 93] on div at bounding box center [447, 131] width 100 height 221
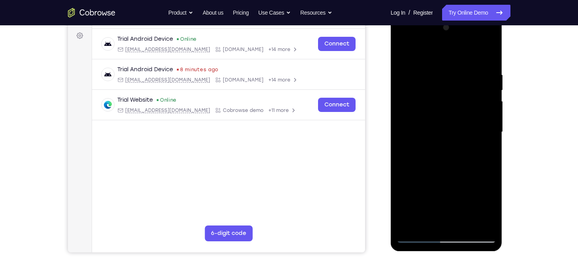
click at [421, 93] on div at bounding box center [447, 131] width 100 height 221
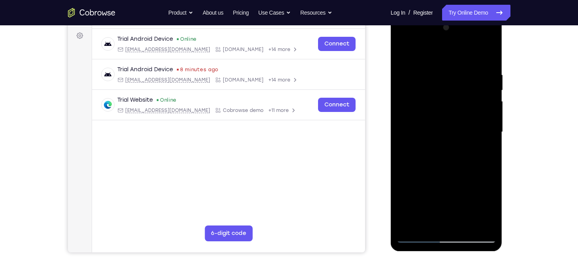
click at [421, 93] on div at bounding box center [447, 131] width 100 height 221
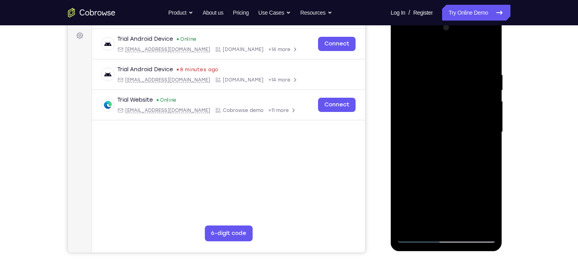
click at [421, 93] on div at bounding box center [447, 131] width 100 height 221
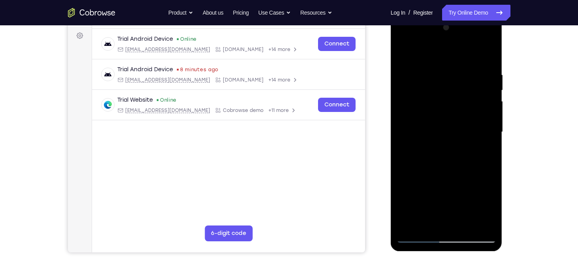
click at [421, 93] on div at bounding box center [447, 131] width 100 height 221
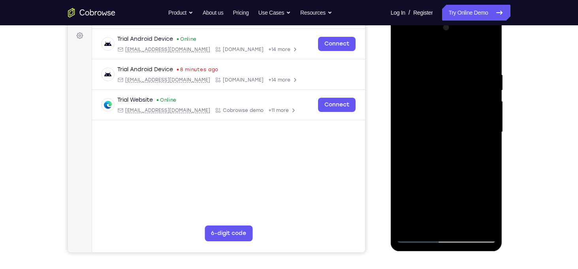
click at [421, 93] on div at bounding box center [447, 131] width 100 height 221
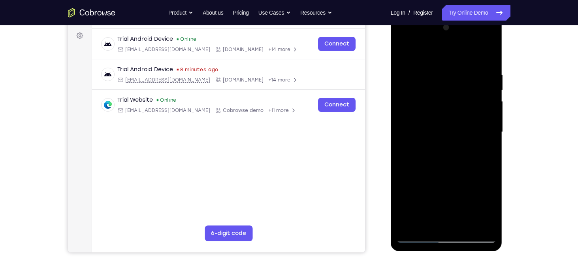
click at [421, 93] on div at bounding box center [447, 131] width 100 height 221
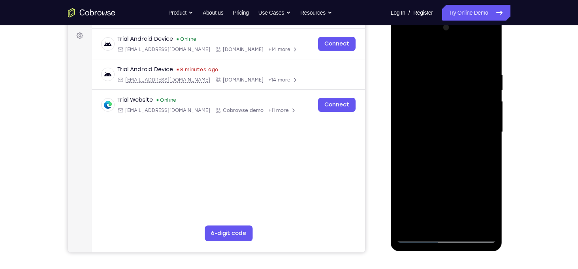
click at [421, 93] on div at bounding box center [447, 131] width 100 height 221
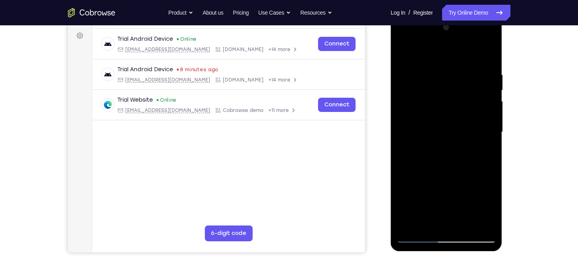
click at [421, 93] on div at bounding box center [447, 131] width 100 height 221
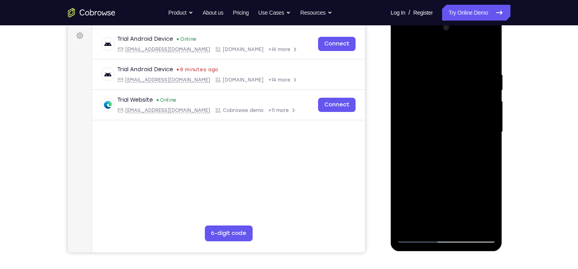
click at [421, 93] on div at bounding box center [447, 131] width 100 height 221
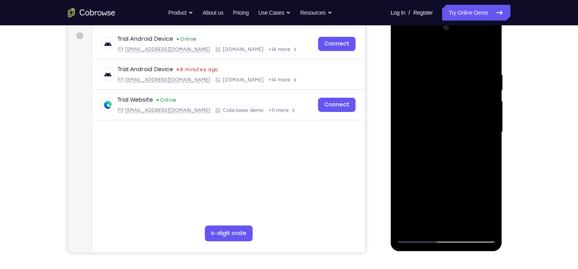
click at [421, 93] on div at bounding box center [447, 131] width 100 height 221
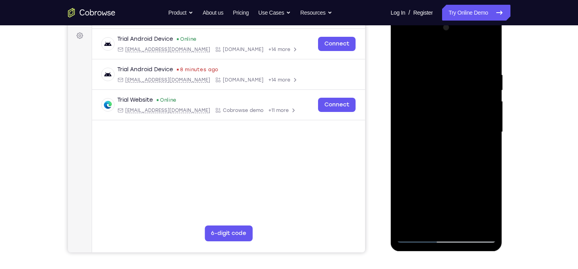
click at [421, 93] on div at bounding box center [447, 131] width 100 height 221
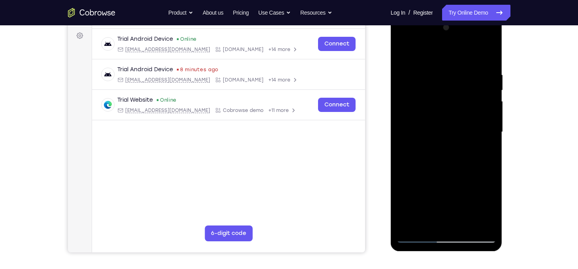
click at [421, 93] on div at bounding box center [447, 131] width 100 height 221
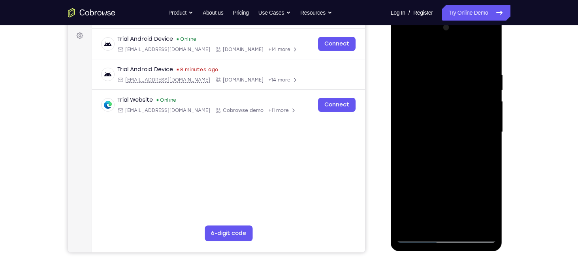
click at [421, 93] on div at bounding box center [447, 131] width 100 height 221
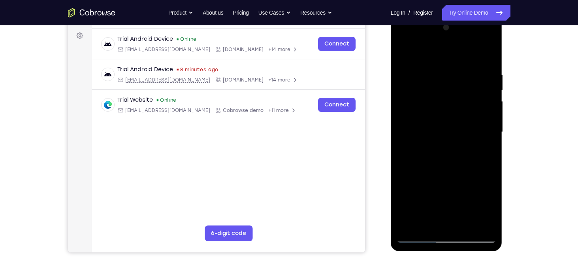
click at [421, 93] on div at bounding box center [447, 131] width 100 height 221
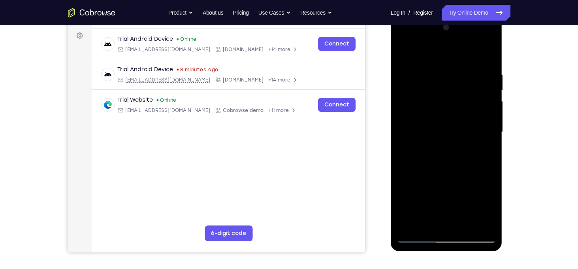
click at [421, 93] on div at bounding box center [447, 131] width 100 height 221
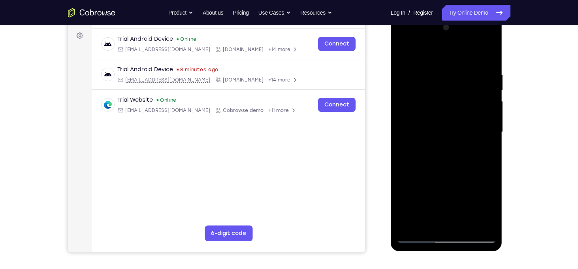
click at [421, 93] on div at bounding box center [447, 131] width 100 height 221
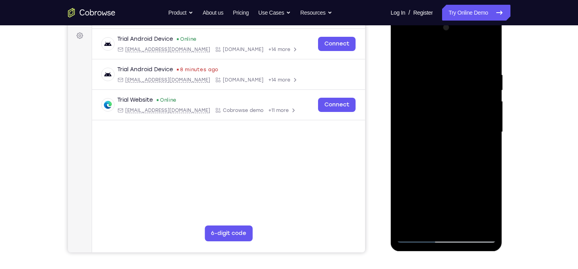
click at [421, 93] on div at bounding box center [447, 131] width 100 height 221
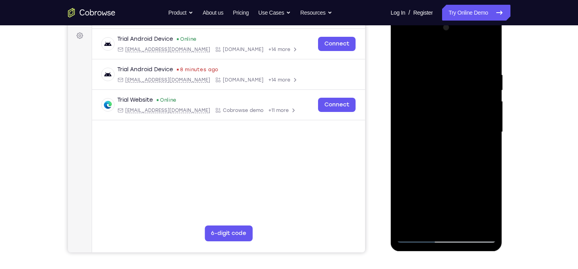
click at [421, 93] on div at bounding box center [447, 131] width 100 height 221
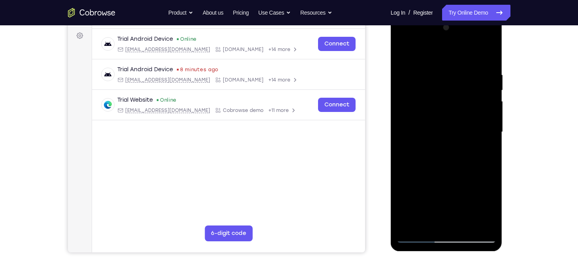
click at [421, 93] on div at bounding box center [447, 131] width 100 height 221
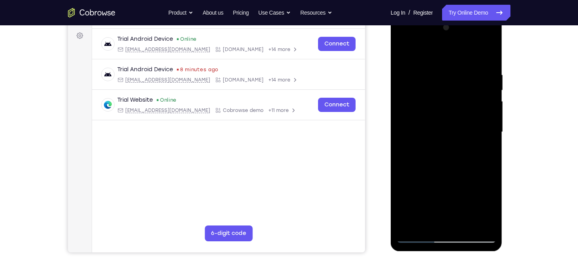
click at [421, 93] on div at bounding box center [447, 131] width 100 height 221
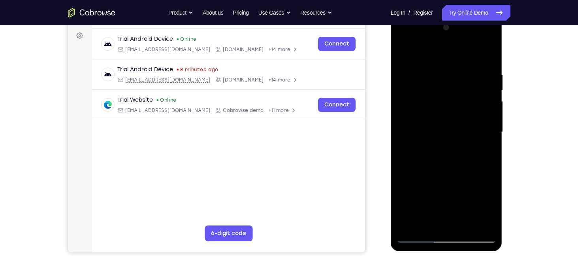
click at [421, 93] on div at bounding box center [447, 131] width 100 height 221
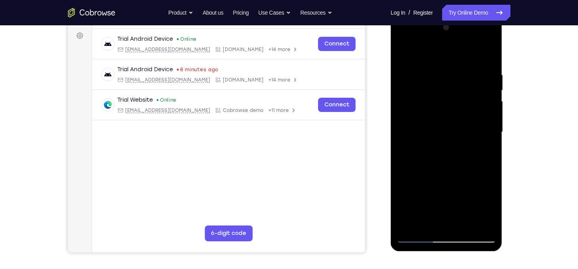
click at [421, 93] on div at bounding box center [447, 131] width 100 height 221
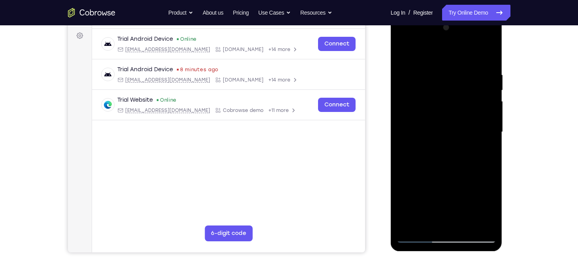
click at [421, 93] on div at bounding box center [447, 131] width 100 height 221
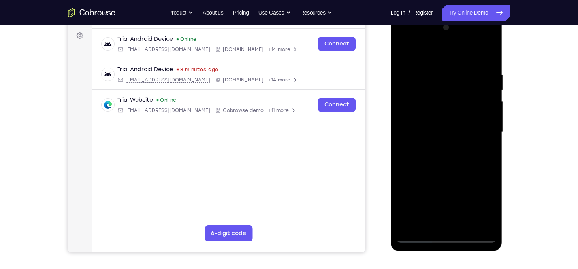
click at [421, 93] on div at bounding box center [447, 131] width 100 height 221
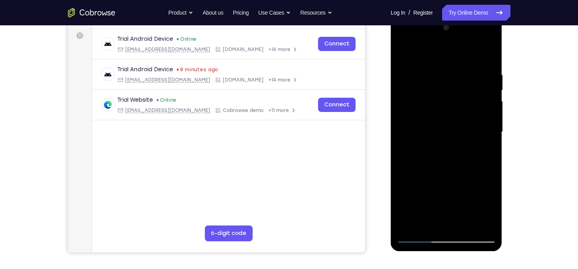
click at [421, 93] on div at bounding box center [447, 131] width 100 height 221
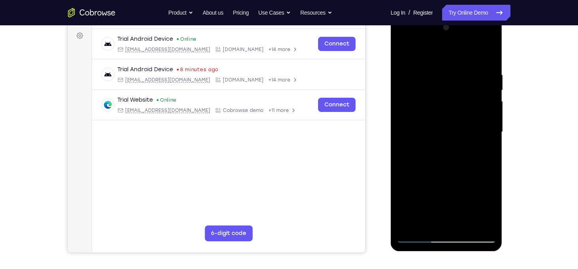
click at [421, 93] on div at bounding box center [447, 131] width 100 height 221
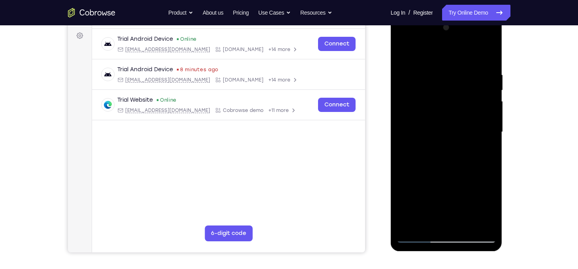
click at [421, 93] on div at bounding box center [447, 131] width 100 height 221
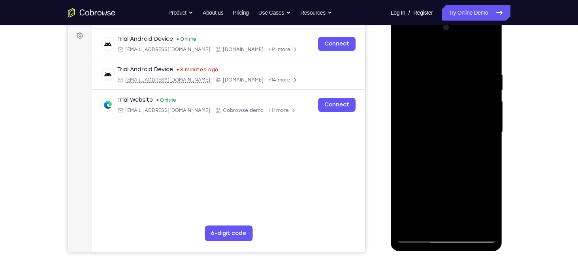
click at [421, 93] on div at bounding box center [447, 131] width 100 height 221
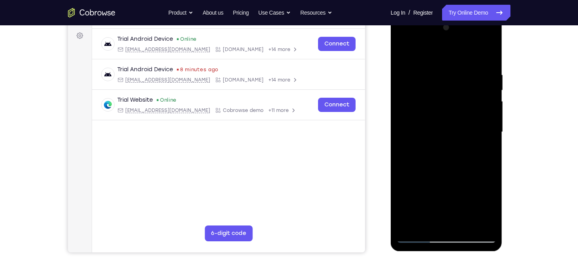
click at [421, 93] on div at bounding box center [447, 131] width 100 height 221
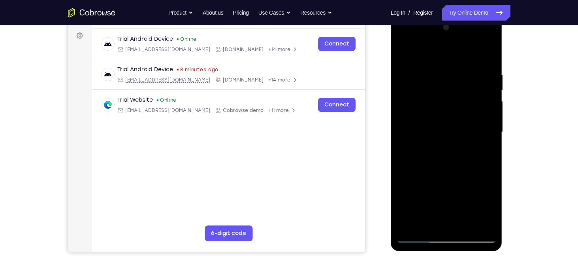
click at [421, 93] on div at bounding box center [447, 131] width 100 height 221
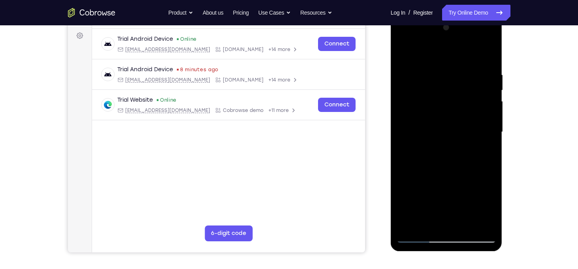
click at [421, 93] on div at bounding box center [447, 131] width 100 height 221
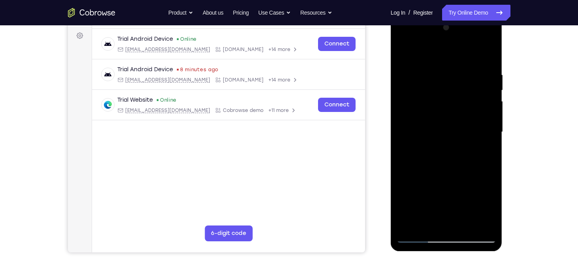
click at [470, 194] on div at bounding box center [447, 131] width 100 height 221
click at [433, 106] on div at bounding box center [447, 131] width 100 height 221
click at [472, 194] on div at bounding box center [447, 131] width 100 height 221
click at [459, 121] on div at bounding box center [447, 131] width 100 height 221
click at [434, 103] on div at bounding box center [447, 131] width 100 height 221
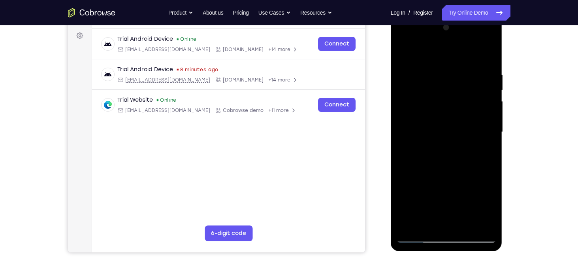
click at [487, 105] on div at bounding box center [447, 131] width 100 height 221
click at [419, 90] on div at bounding box center [447, 131] width 100 height 221
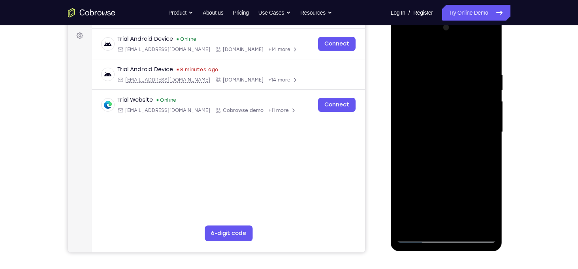
click at [419, 90] on div at bounding box center [447, 131] width 100 height 221
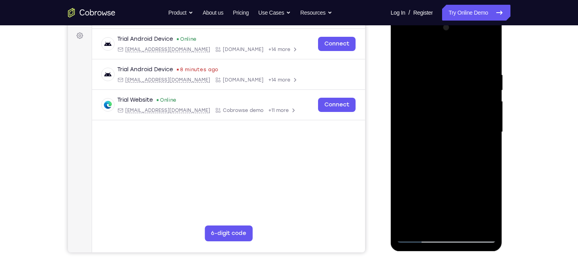
click at [419, 90] on div at bounding box center [447, 131] width 100 height 221
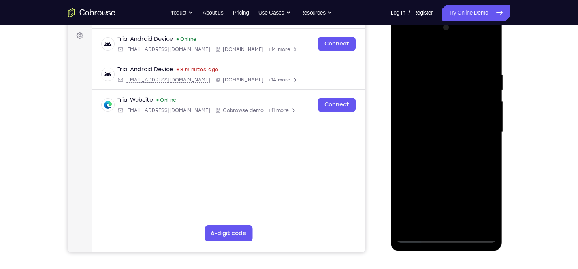
click at [419, 90] on div at bounding box center [447, 131] width 100 height 221
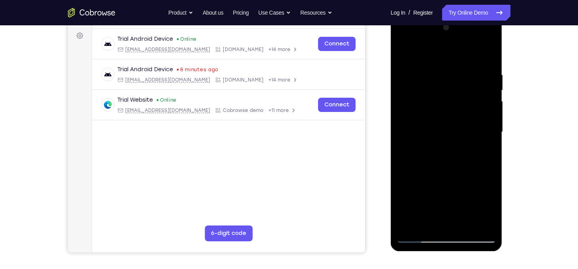
click at [419, 90] on div at bounding box center [447, 131] width 100 height 221
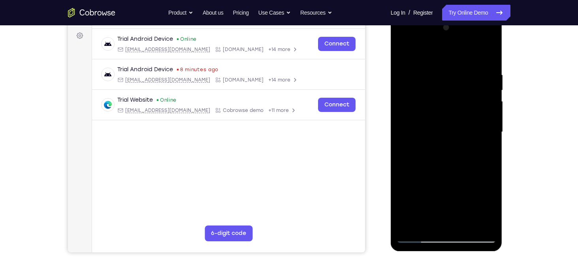
click at [419, 90] on div at bounding box center [447, 131] width 100 height 221
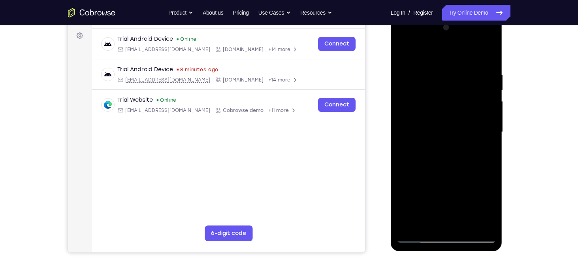
click at [419, 90] on div at bounding box center [447, 131] width 100 height 221
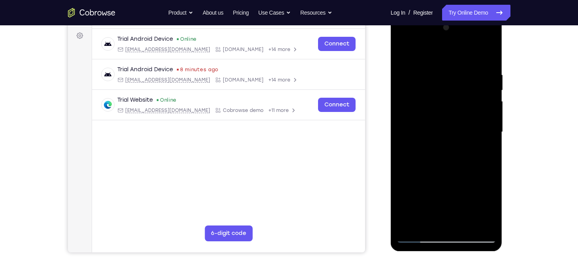
click at [419, 90] on div at bounding box center [447, 131] width 100 height 221
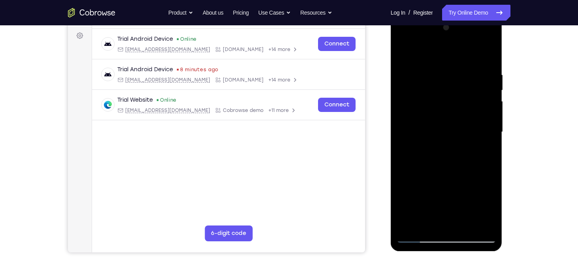
click at [419, 90] on div at bounding box center [447, 131] width 100 height 221
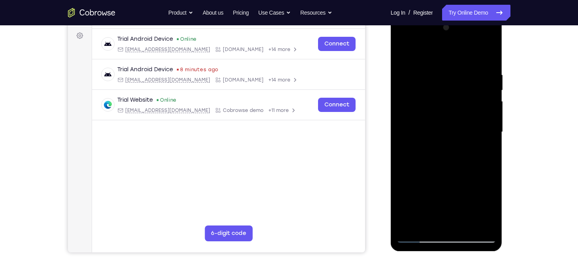
click at [419, 90] on div at bounding box center [447, 131] width 100 height 221
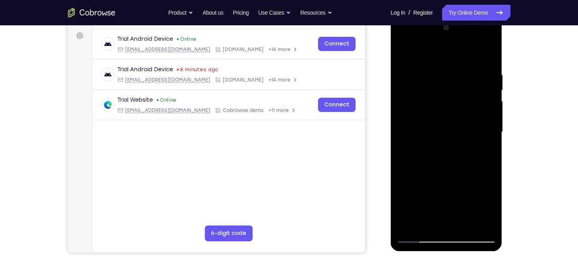
click at [419, 90] on div at bounding box center [447, 131] width 100 height 221
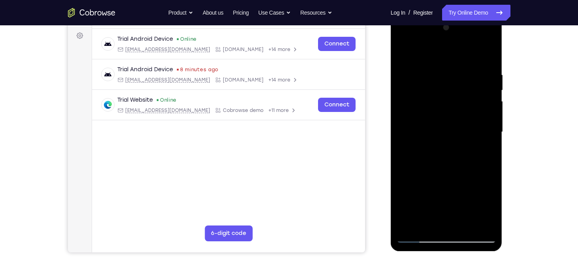
click at [419, 90] on div at bounding box center [447, 131] width 100 height 221
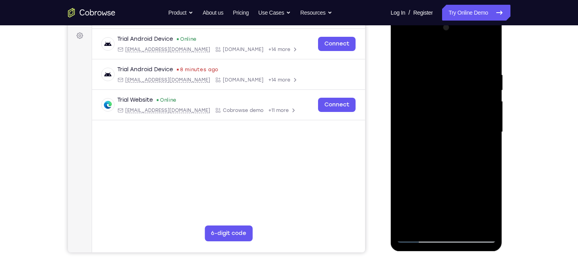
click at [419, 90] on div at bounding box center [447, 131] width 100 height 221
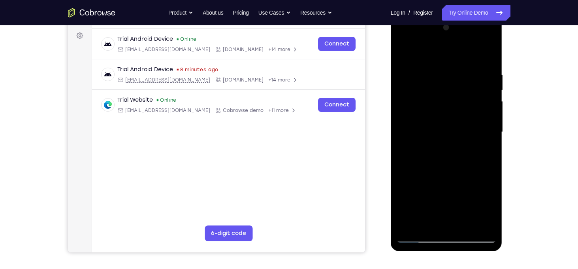
click at [419, 90] on div at bounding box center [447, 131] width 100 height 221
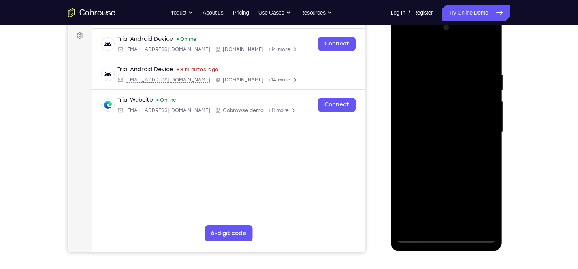
click at [419, 90] on div at bounding box center [447, 131] width 100 height 221
click
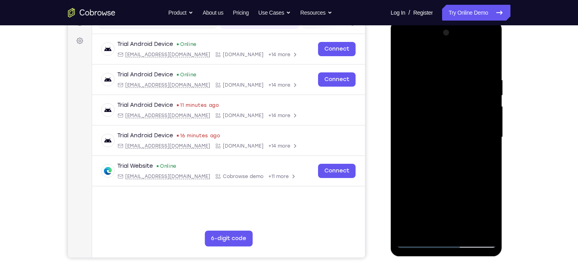
scroll to position [107, 0]
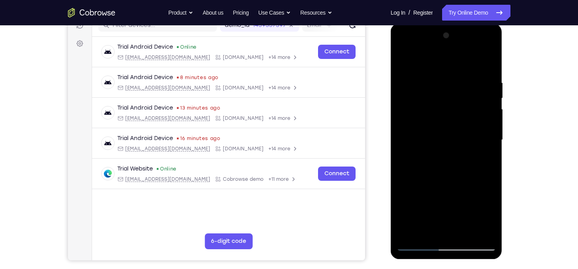
drag, startPoint x: 451, startPoint y: 85, endPoint x: 448, endPoint y: 139, distance: 54.2
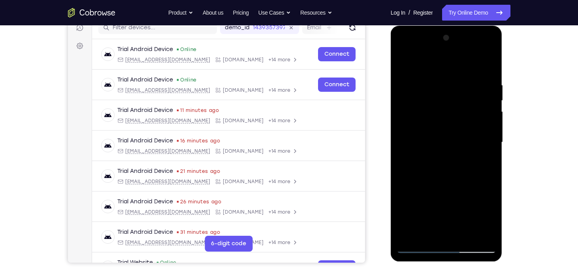
scroll to position [104, 0]
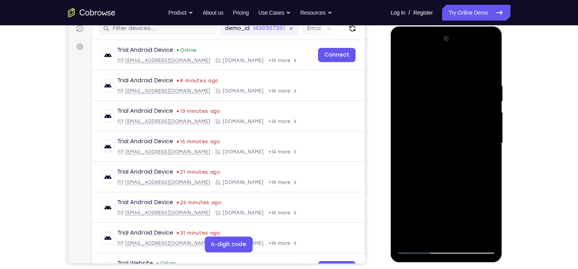
drag, startPoint x: 471, startPoint y: 159, endPoint x: 432, endPoint y: 164, distance: 39.4
drag, startPoint x: 429, startPoint y: 162, endPoint x: 432, endPoint y: 159, distance: 4.2
click at [446, 140] on div at bounding box center [447, 142] width 100 height 221
click at [438, 166] on div at bounding box center [447, 142] width 100 height 221
click at [481, 64] on div at bounding box center [447, 142] width 100 height 221
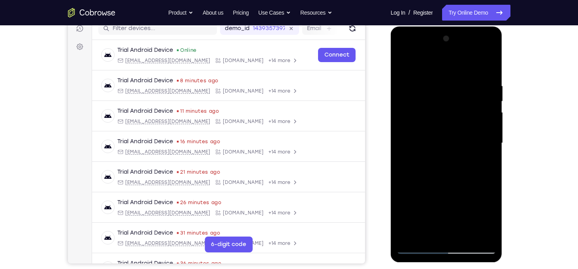
click at [403, 134] on div at bounding box center [447, 142] width 100 height 221
click at [494, 167] on div at bounding box center [447, 142] width 100 height 221
click at [403, 188] on div at bounding box center [447, 142] width 100 height 221
click at [400, 186] on div at bounding box center [447, 142] width 100 height 221
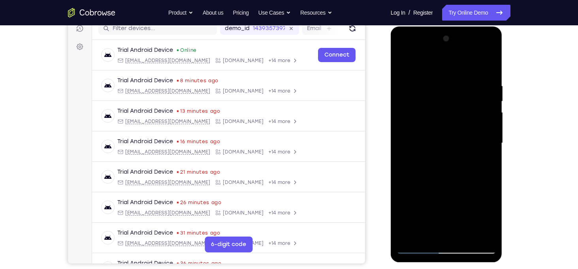
click at [402, 174] on div at bounding box center [447, 142] width 100 height 221
click at [402, 208] on div at bounding box center [447, 142] width 100 height 221
click at [435, 189] on div at bounding box center [447, 142] width 100 height 221
click at [429, 186] on div at bounding box center [447, 142] width 100 height 221
click at [404, 66] on div at bounding box center [447, 142] width 100 height 221
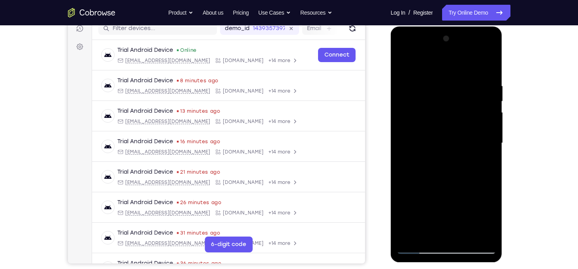
click at [430, 238] on div at bounding box center [447, 142] width 100 height 221
click at [419, 61] on div at bounding box center [447, 142] width 100 height 221
click at [416, 75] on div at bounding box center [447, 142] width 100 height 221
click at [446, 89] on div at bounding box center [447, 142] width 100 height 221
click at [454, 164] on div at bounding box center [447, 142] width 100 height 221
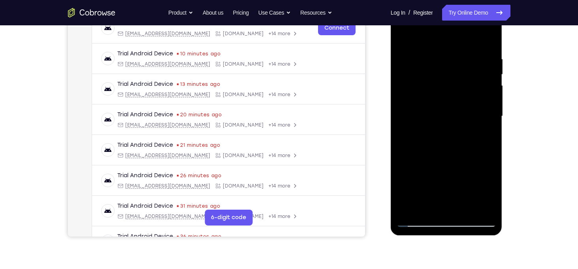
scroll to position [131, 0]
click at [421, 177] on div at bounding box center [447, 116] width 100 height 221
click at [454, 176] on div at bounding box center [447, 116] width 100 height 221
click at [404, 34] on div at bounding box center [447, 116] width 100 height 221
click at [485, 35] on div at bounding box center [447, 116] width 100 height 221
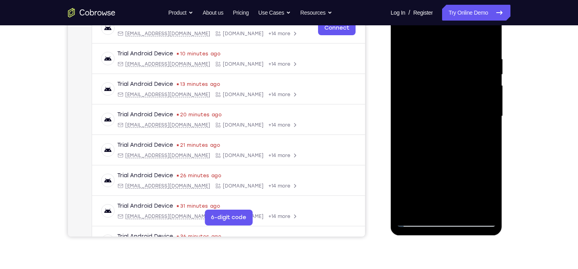
click at [409, 211] on div at bounding box center [447, 116] width 100 height 221
click at [466, 210] on div at bounding box center [447, 116] width 100 height 221
click at [442, 157] on div at bounding box center [447, 116] width 100 height 221
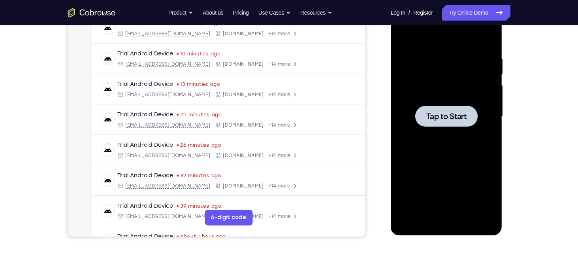
click at [430, 113] on span "Tap to Start" at bounding box center [446, 116] width 40 height 8
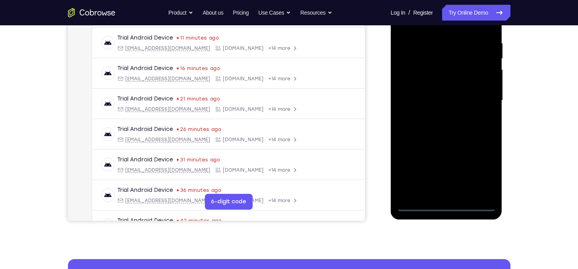
scroll to position [148, 0]
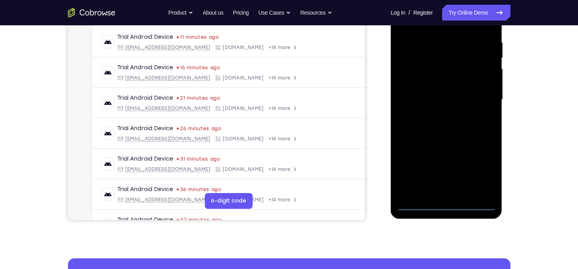
click at [445, 201] on div at bounding box center [447, 99] width 100 height 221
click at [445, 204] on div at bounding box center [447, 99] width 100 height 221
click at [484, 173] on div at bounding box center [447, 99] width 100 height 221
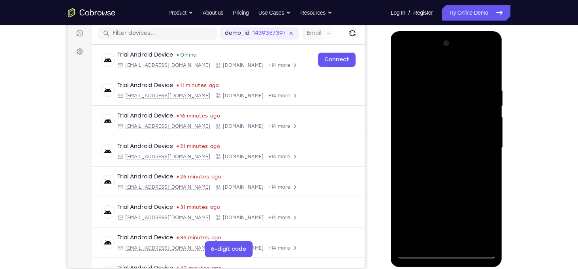
scroll to position [99, 0]
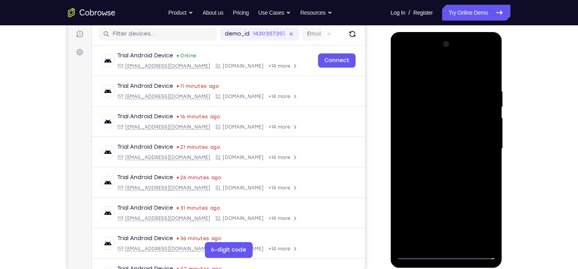
click at [410, 56] on div at bounding box center [447, 148] width 100 height 221
click at [480, 151] on div at bounding box center [447, 148] width 100 height 221
click at [440, 161] on div at bounding box center [447, 148] width 100 height 221
click at [419, 141] on div at bounding box center [447, 148] width 100 height 221
click at [421, 133] on div at bounding box center [447, 148] width 100 height 221
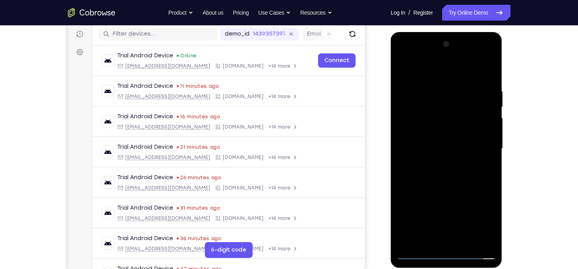
click at [429, 143] on div at bounding box center [447, 148] width 100 height 221
click at [432, 147] on div at bounding box center [447, 148] width 100 height 221
click at [449, 169] on div at bounding box center [447, 148] width 100 height 221
click at [478, 67] on div at bounding box center [447, 148] width 100 height 221
click at [458, 199] on div at bounding box center [447, 148] width 100 height 221
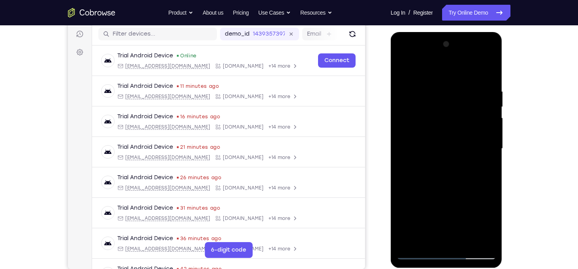
click at [462, 239] on div at bounding box center [447, 148] width 100 height 221
click at [446, 179] on div at bounding box center [447, 148] width 100 height 221
click at [478, 163] on div at bounding box center [447, 148] width 100 height 221
click at [409, 137] on div at bounding box center [447, 148] width 100 height 221
click at [442, 122] on div at bounding box center [447, 148] width 100 height 221
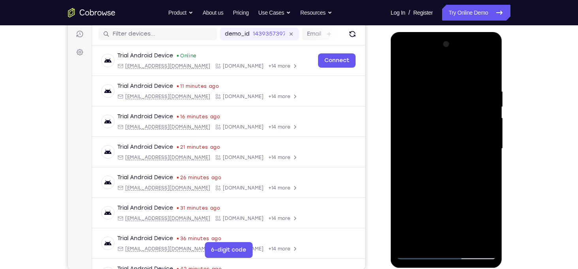
click at [434, 81] on div at bounding box center [447, 148] width 100 height 221
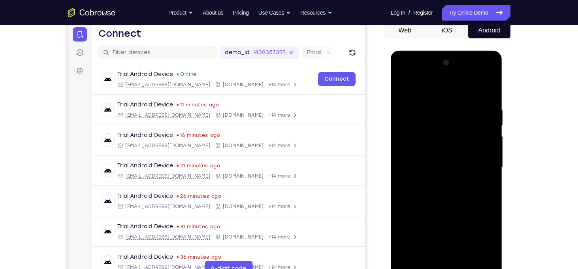
scroll to position [80, 0]
click at [410, 111] on div at bounding box center [447, 167] width 100 height 221
click at [483, 149] on div at bounding box center [447, 167] width 100 height 221
click at [403, 166] on div at bounding box center [447, 167] width 100 height 221
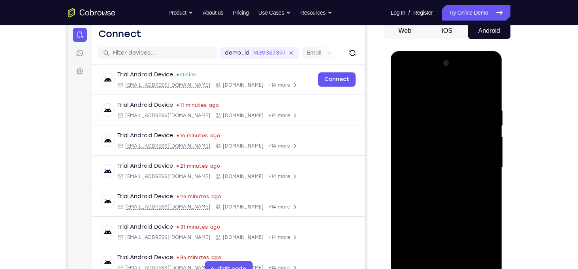
click at [403, 166] on div at bounding box center [447, 167] width 100 height 221
click at [489, 90] on div at bounding box center [447, 167] width 100 height 221
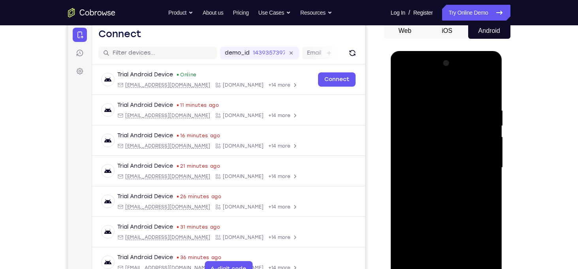
click at [415, 169] on div at bounding box center [447, 167] width 100 height 221
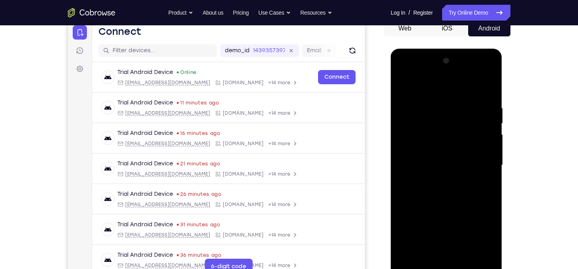
scroll to position [84, 0]
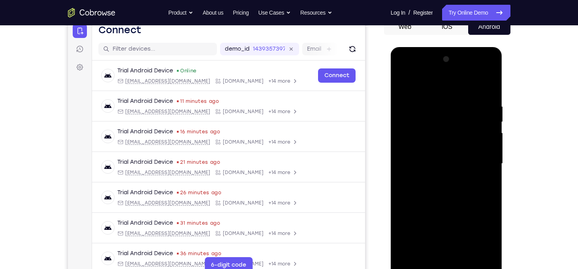
click at [404, 85] on div at bounding box center [447, 163] width 100 height 221
click at [404, 81] on div at bounding box center [447, 163] width 100 height 221
click at [402, 85] on div at bounding box center [447, 163] width 100 height 221
click at [407, 184] on div at bounding box center [447, 163] width 100 height 221
click at [444, 138] on div at bounding box center [447, 163] width 100 height 221
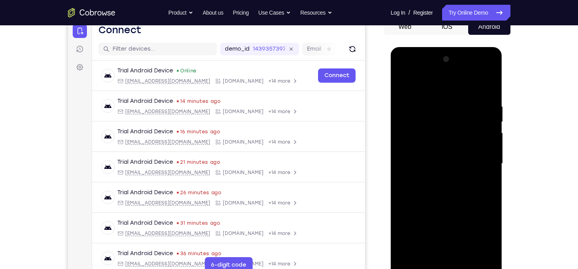
click at [406, 85] on div at bounding box center [447, 163] width 100 height 221
click at [491, 83] on div at bounding box center [447, 163] width 100 height 221
click at [481, 173] on div at bounding box center [447, 163] width 100 height 221
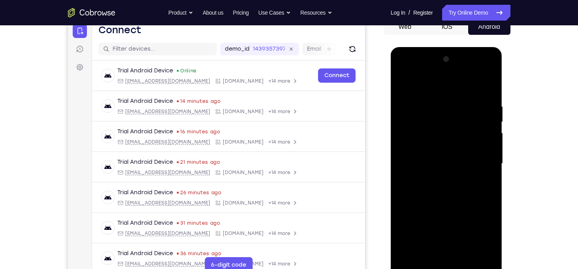
click at [483, 190] on div at bounding box center [447, 163] width 100 height 221
click at [481, 173] on div at bounding box center [447, 163] width 100 height 221
click at [457, 192] on div at bounding box center [447, 163] width 100 height 221
click at [479, 189] on div at bounding box center [447, 163] width 100 height 221
click at [467, 191] on div at bounding box center [447, 163] width 100 height 221
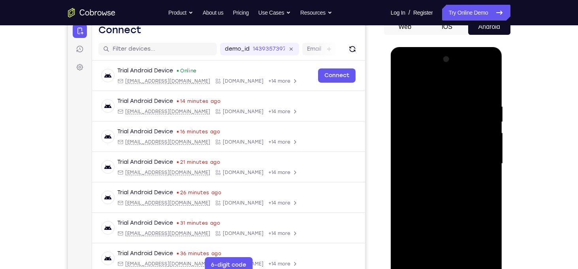
click at [484, 190] on div at bounding box center [447, 163] width 100 height 221
click at [455, 183] on div at bounding box center [447, 163] width 100 height 221
click at [449, 193] on div at bounding box center [447, 163] width 100 height 221
click at [403, 109] on div at bounding box center [447, 163] width 100 height 221
click at [444, 221] on div at bounding box center [447, 163] width 100 height 221
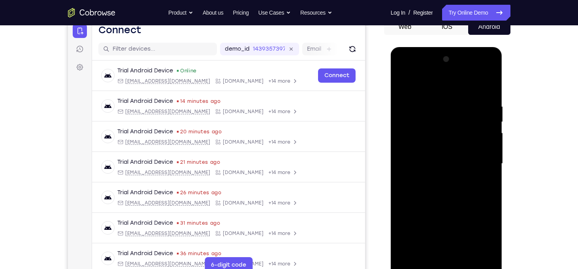
click at [493, 142] on div at bounding box center [447, 163] width 100 height 221
click at [492, 142] on div at bounding box center [447, 163] width 100 height 221
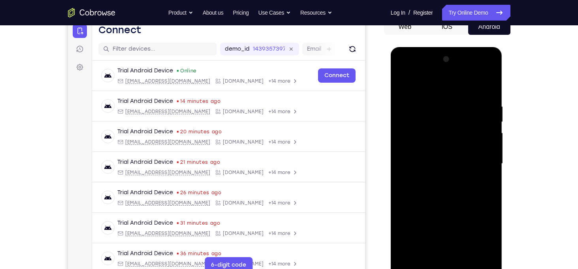
click at [492, 142] on div at bounding box center [447, 163] width 100 height 221
click at [404, 83] on div at bounding box center [447, 163] width 100 height 221
click at [404, 185] on div at bounding box center [447, 163] width 100 height 221
click at [402, 83] on div at bounding box center [447, 163] width 100 height 221
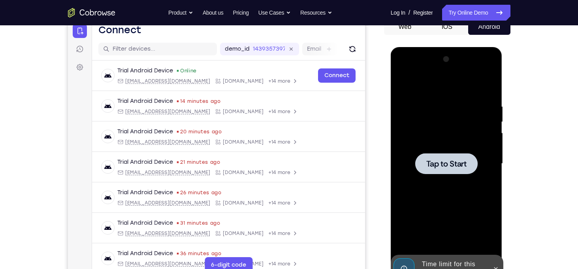
click at [437, 165] on span "Tap to Start" at bounding box center [446, 164] width 40 height 8
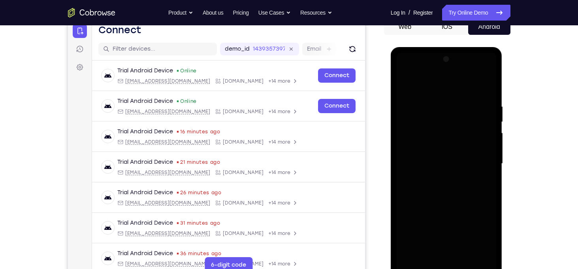
scroll to position [128, 0]
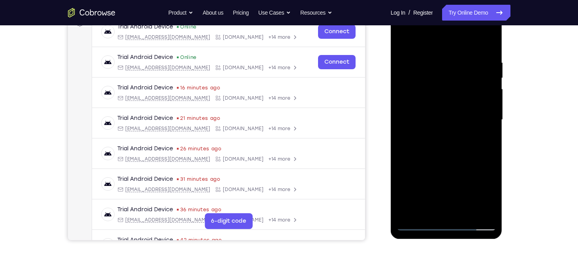
click at [447, 221] on div at bounding box center [447, 119] width 100 height 221
click at [444, 224] on div at bounding box center [447, 119] width 100 height 221
click at [484, 197] on div at bounding box center [447, 119] width 100 height 221
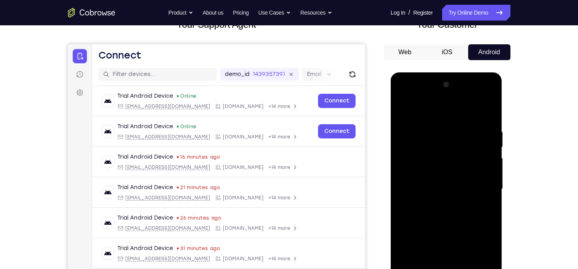
scroll to position [55, 0]
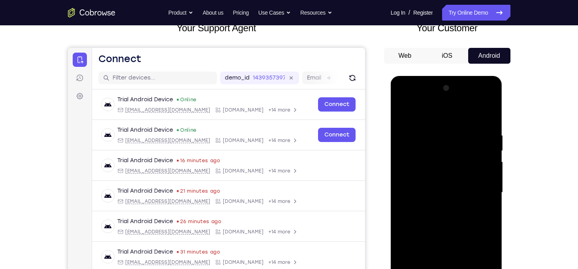
click at [407, 98] on div at bounding box center [447, 192] width 100 height 221
click at [476, 188] on div at bounding box center [447, 192] width 100 height 221
click at [437, 206] on div at bounding box center [447, 192] width 100 height 221
click at [430, 174] on div at bounding box center [447, 192] width 100 height 221
click at [428, 185] on div at bounding box center [447, 192] width 100 height 221
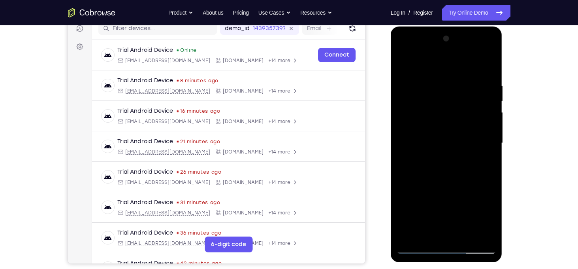
scroll to position [106, 0]
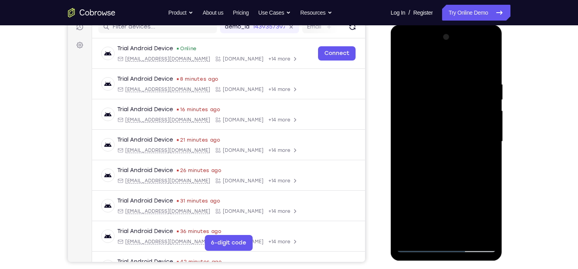
click at [441, 117] on div at bounding box center [447, 141] width 100 height 221
click at [477, 62] on div at bounding box center [447, 141] width 100 height 221
click at [453, 92] on div at bounding box center [447, 141] width 100 height 221
click at [445, 136] on div at bounding box center [447, 141] width 100 height 221
click at [465, 235] on div at bounding box center [447, 141] width 100 height 221
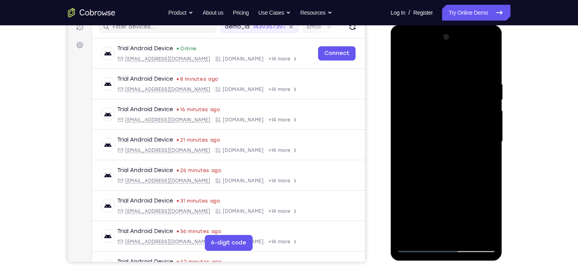
click at [453, 180] on div at bounding box center [447, 141] width 100 height 221
click at [408, 162] on div at bounding box center [447, 141] width 100 height 221
click at [444, 115] on div at bounding box center [447, 141] width 100 height 221
click at [417, 145] on div at bounding box center [447, 141] width 100 height 221
click at [412, 166] on div at bounding box center [447, 141] width 100 height 221
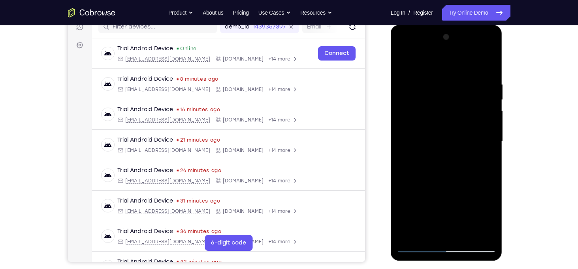
click at [422, 192] on div at bounding box center [447, 141] width 100 height 221
click at [404, 181] on div at bounding box center [447, 141] width 100 height 221
click at [404, 62] on div at bounding box center [447, 141] width 100 height 221
click at [404, 60] on div at bounding box center [447, 141] width 100 height 221
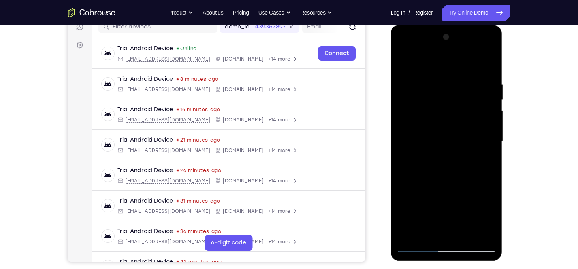
click at [475, 115] on div at bounding box center [447, 141] width 100 height 221
click at [413, 165] on div at bounding box center [447, 141] width 100 height 221
click at [401, 59] on div at bounding box center [447, 141] width 100 height 221
click at [402, 57] on div at bounding box center [447, 141] width 100 height 221
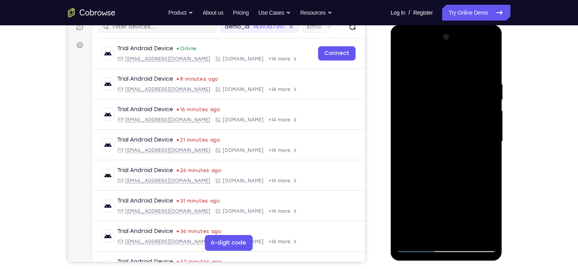
click at [402, 57] on div at bounding box center [447, 141] width 100 height 221
click at [408, 148] on div at bounding box center [447, 141] width 100 height 221
click at [442, 115] on div at bounding box center [447, 141] width 100 height 221
click at [444, 120] on div at bounding box center [447, 141] width 100 height 221
click at [491, 85] on div at bounding box center [447, 141] width 100 height 221
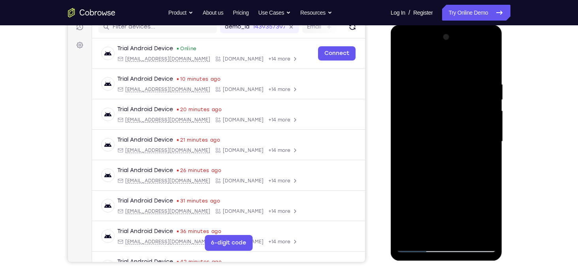
click at [451, 115] on div at bounding box center [447, 141] width 100 height 221
click at [427, 102] on div at bounding box center [447, 141] width 100 height 221
click at [402, 60] on div at bounding box center [447, 141] width 100 height 221
click at [492, 131] on div at bounding box center [447, 141] width 100 height 221
click at [489, 130] on div at bounding box center [447, 141] width 100 height 221
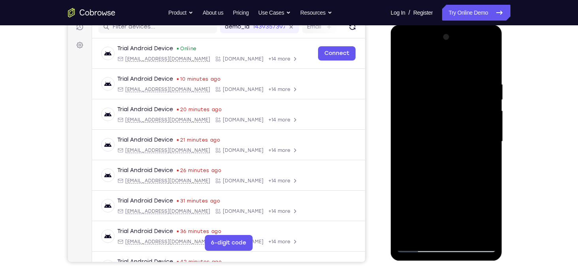
click at [489, 130] on div at bounding box center [447, 141] width 100 height 221
click at [404, 128] on div at bounding box center [447, 141] width 100 height 221
click at [488, 130] on div at bounding box center [447, 141] width 100 height 221
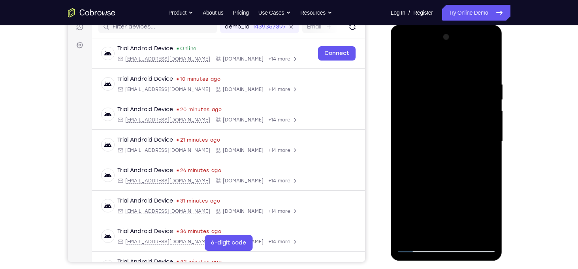
click at [488, 130] on div at bounding box center [447, 141] width 100 height 221
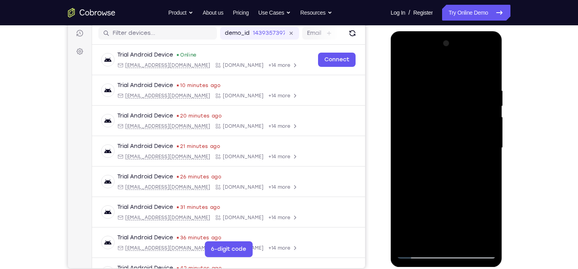
scroll to position [97, 0]
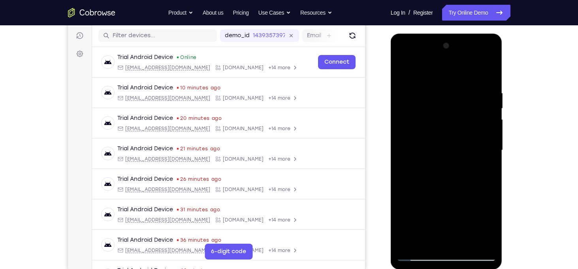
click at [403, 72] on div at bounding box center [447, 149] width 100 height 221
